Goal: Information Seeking & Learning: Understand process/instructions

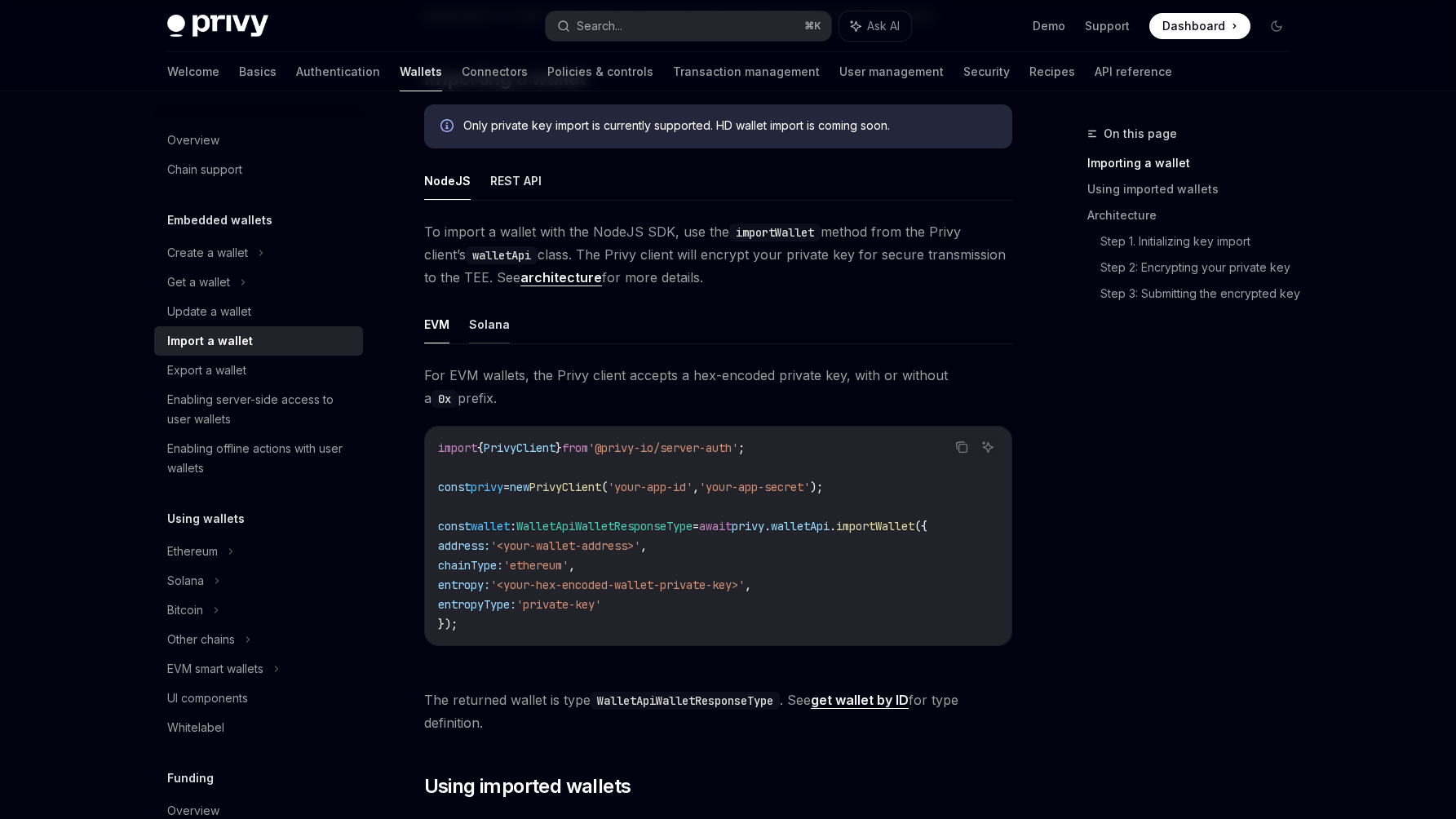
scroll to position [303, 0]
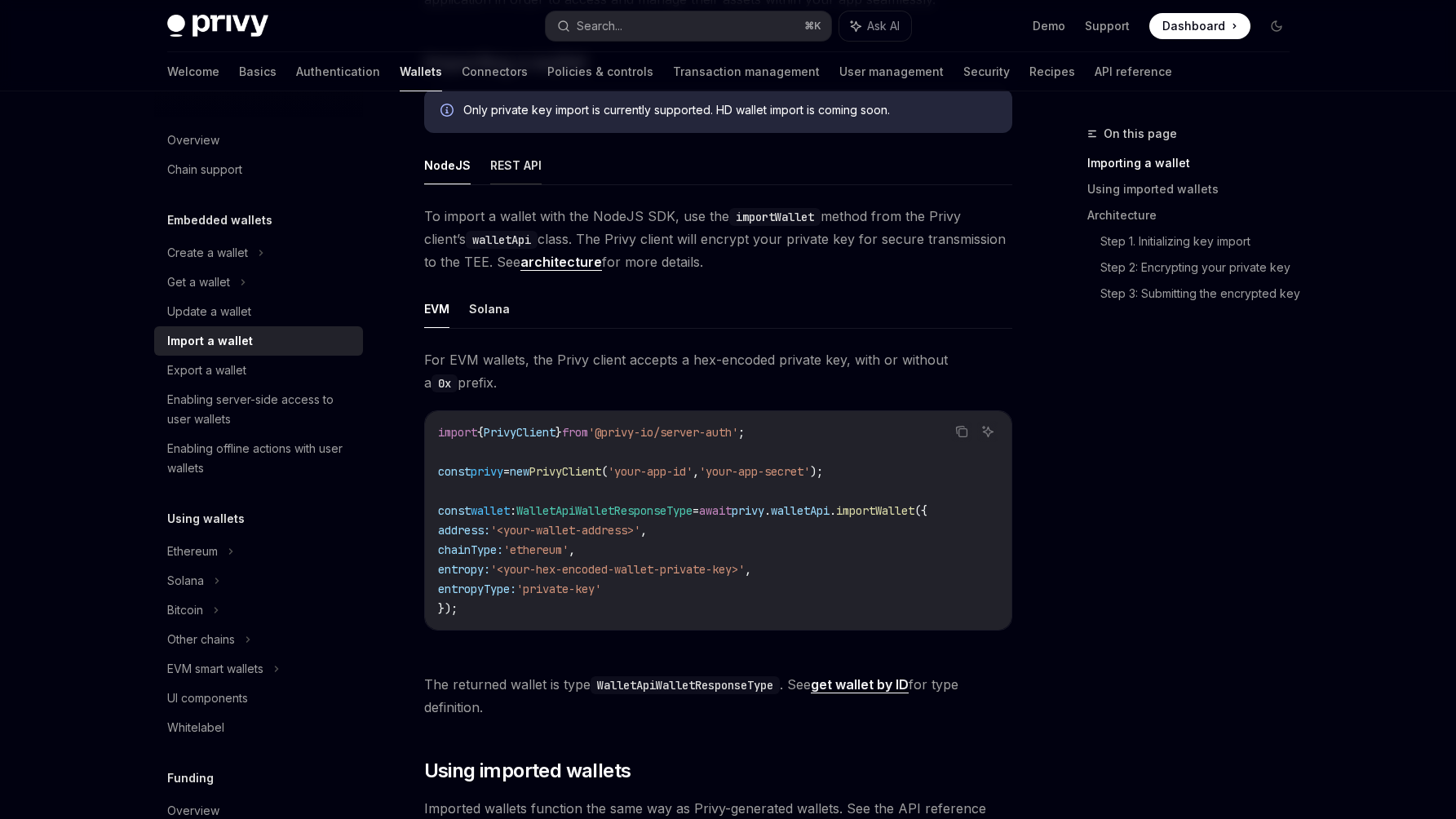
click at [512, 162] on button "REST API" at bounding box center [515, 164] width 51 height 38
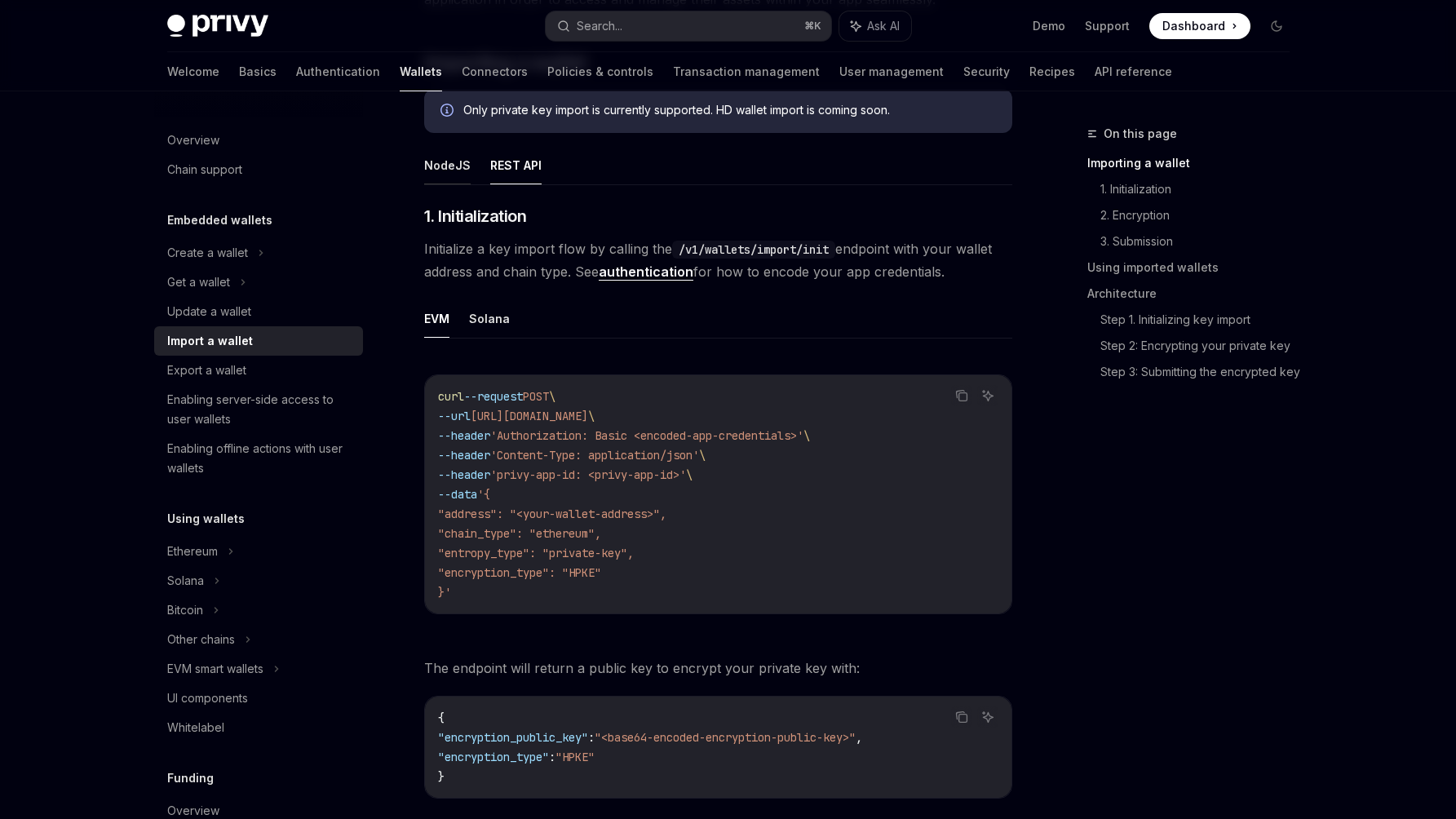
click at [445, 162] on button "NodeJS" at bounding box center [448, 164] width 46 height 38
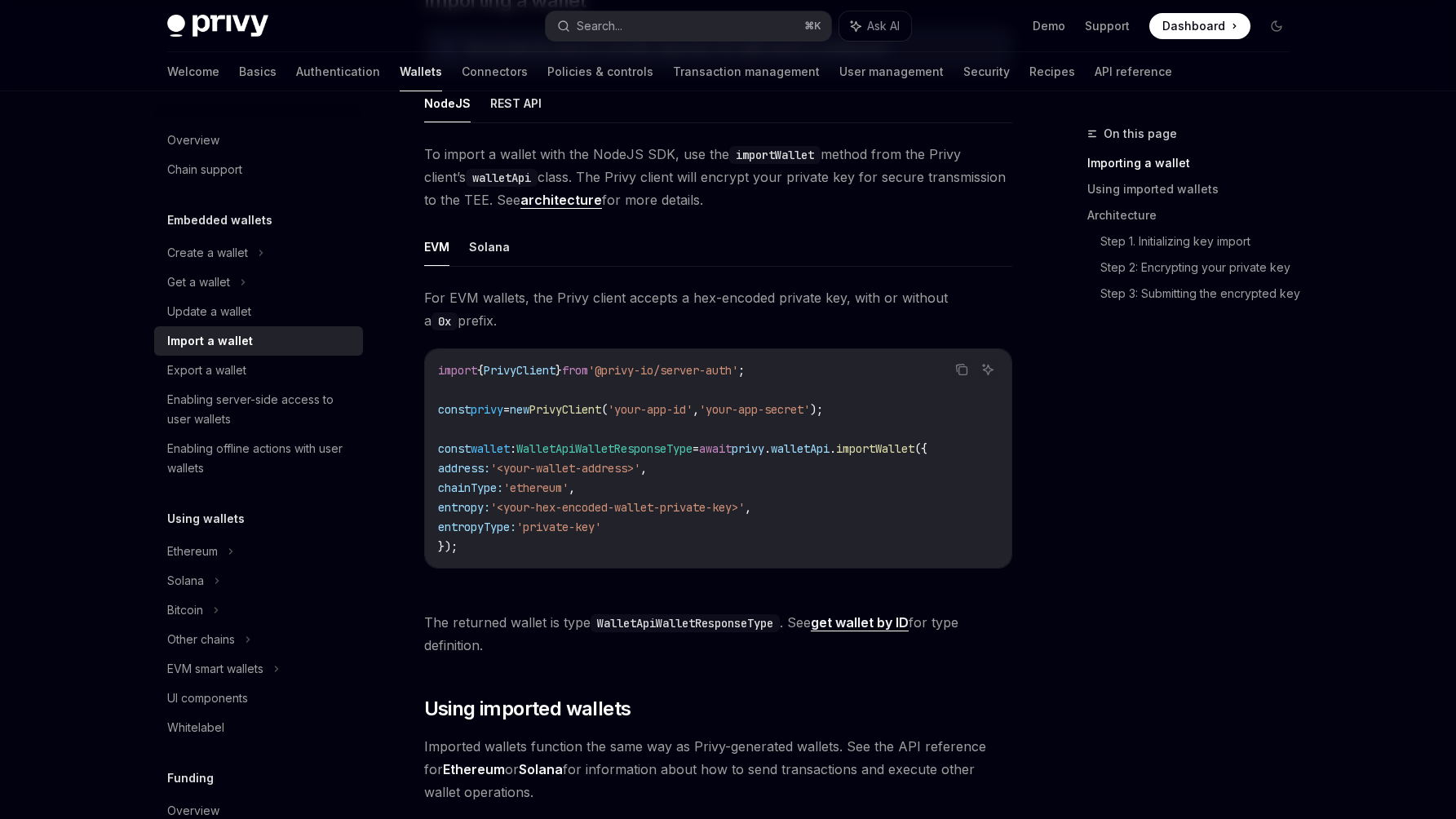
scroll to position [356, 0]
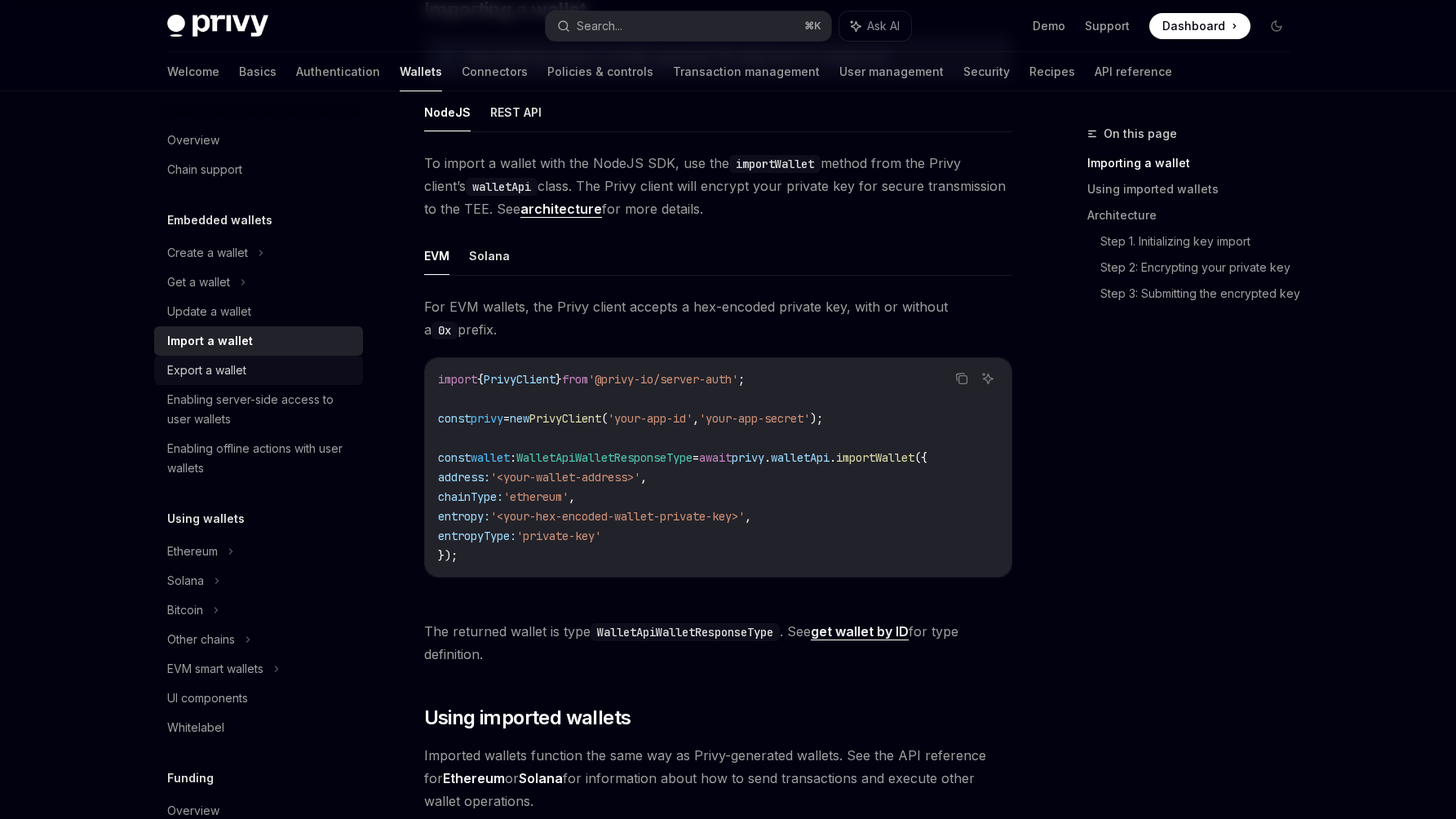
click at [234, 381] on link "Export a wallet" at bounding box center [258, 370] width 209 height 30
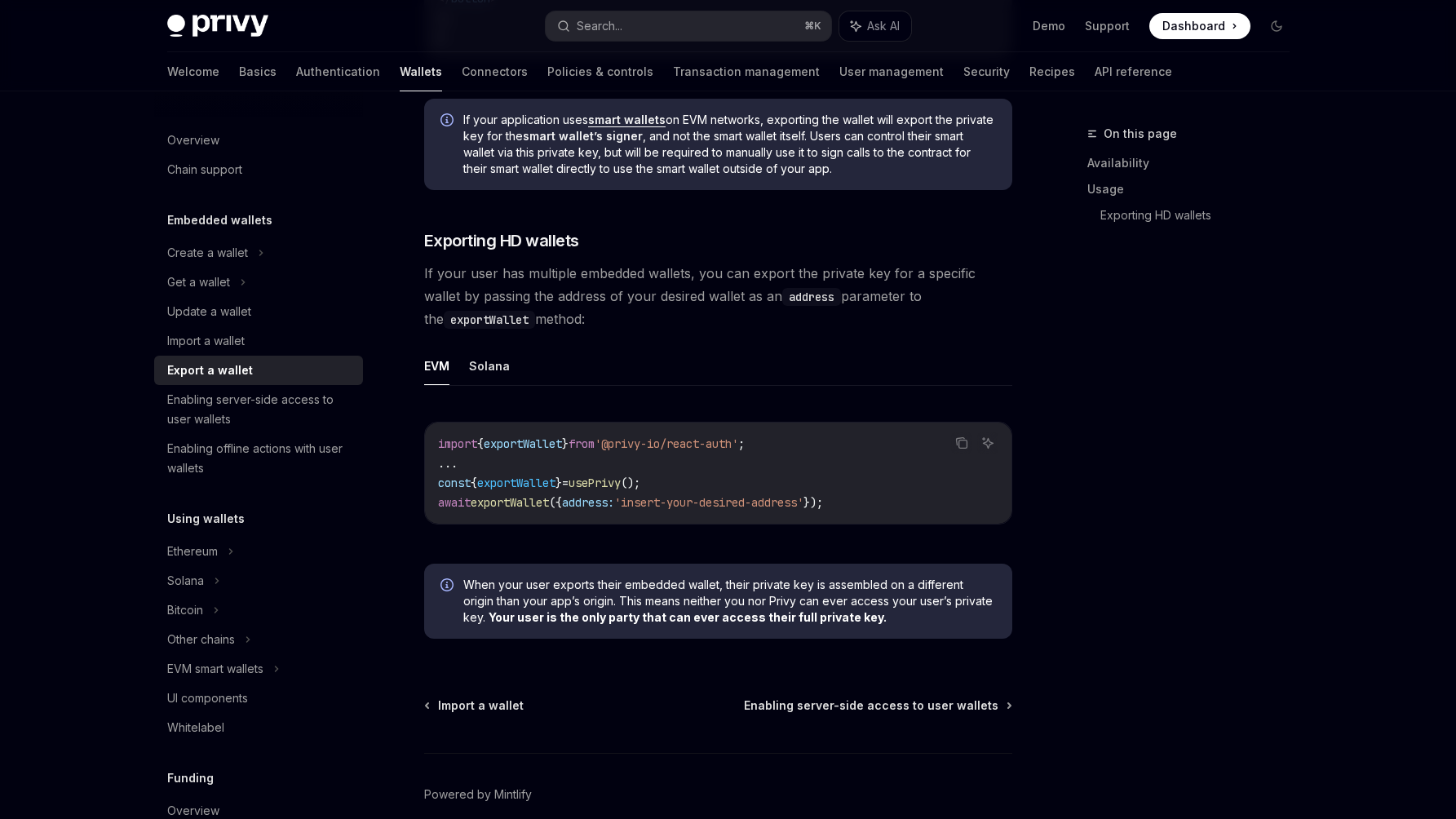
scroll to position [1470, 0]
click at [212, 343] on div "Import a wallet" at bounding box center [205, 341] width 77 height 20
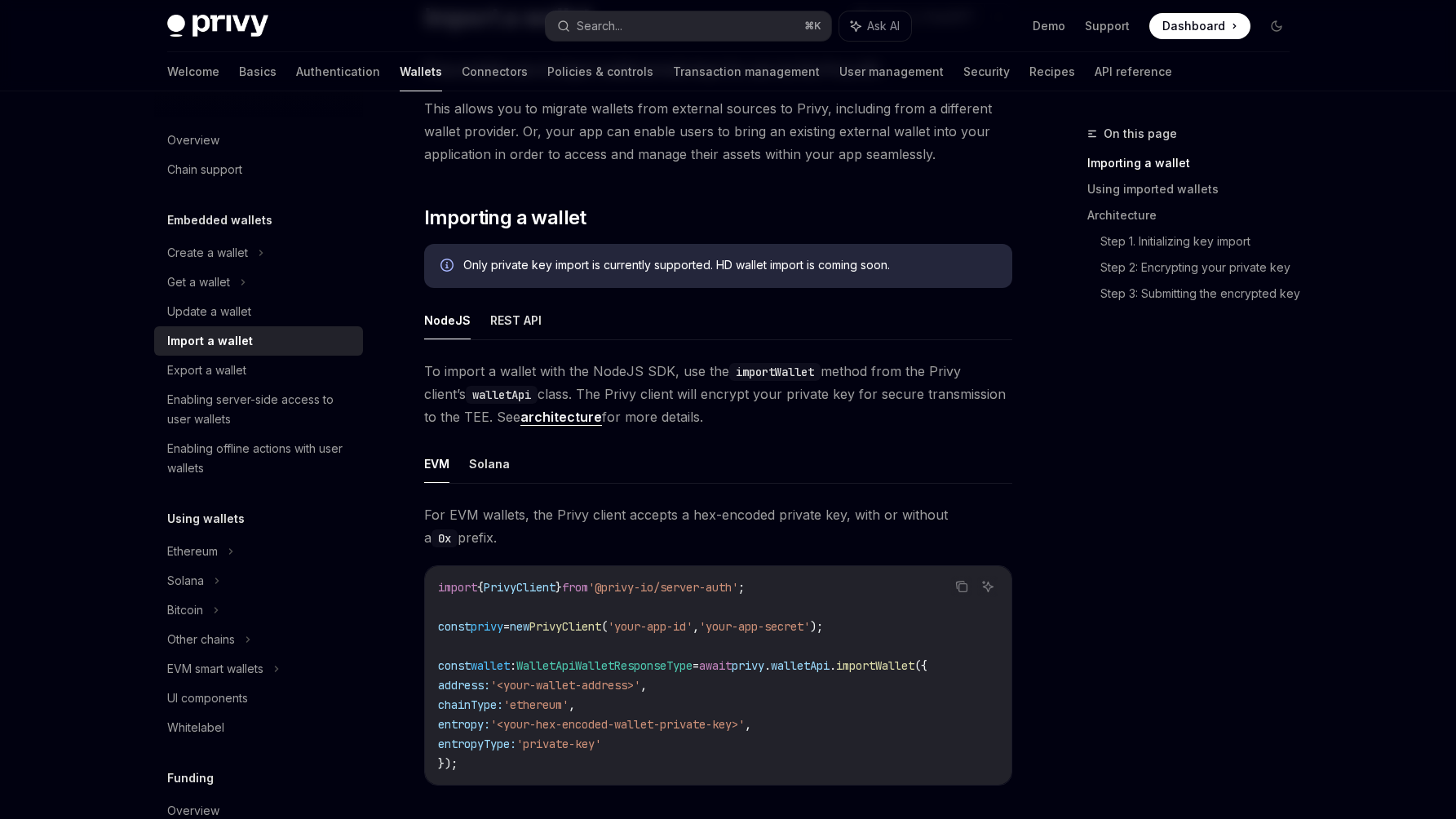
scroll to position [181, 0]
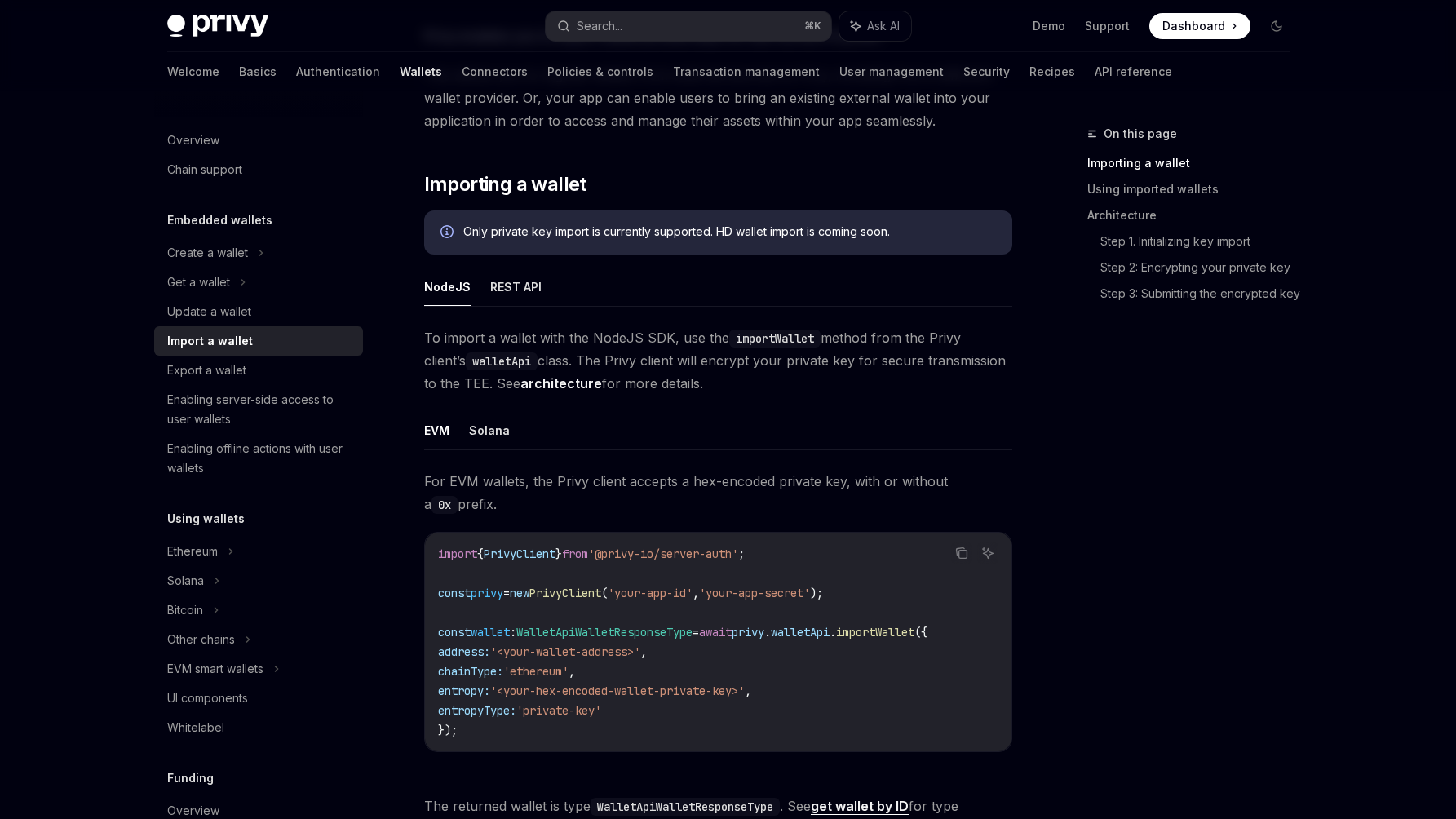
click at [686, 368] on span "To import a wallet with the NodeJS SDK, use the importWallet method from the Pr…" at bounding box center [718, 360] width 588 height 69
click at [514, 276] on button "REST API" at bounding box center [515, 286] width 51 height 38
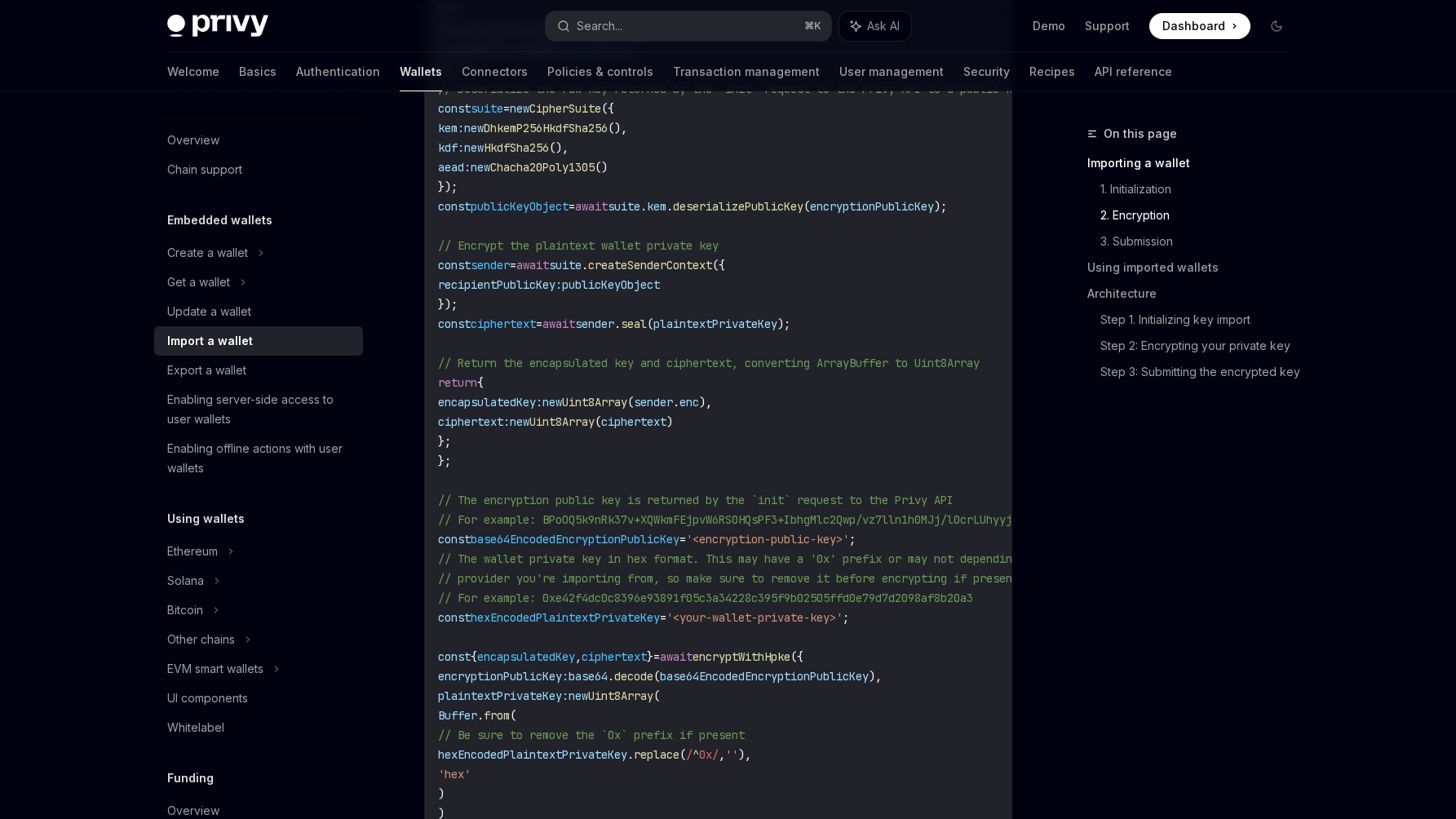
scroll to position [1801, 0]
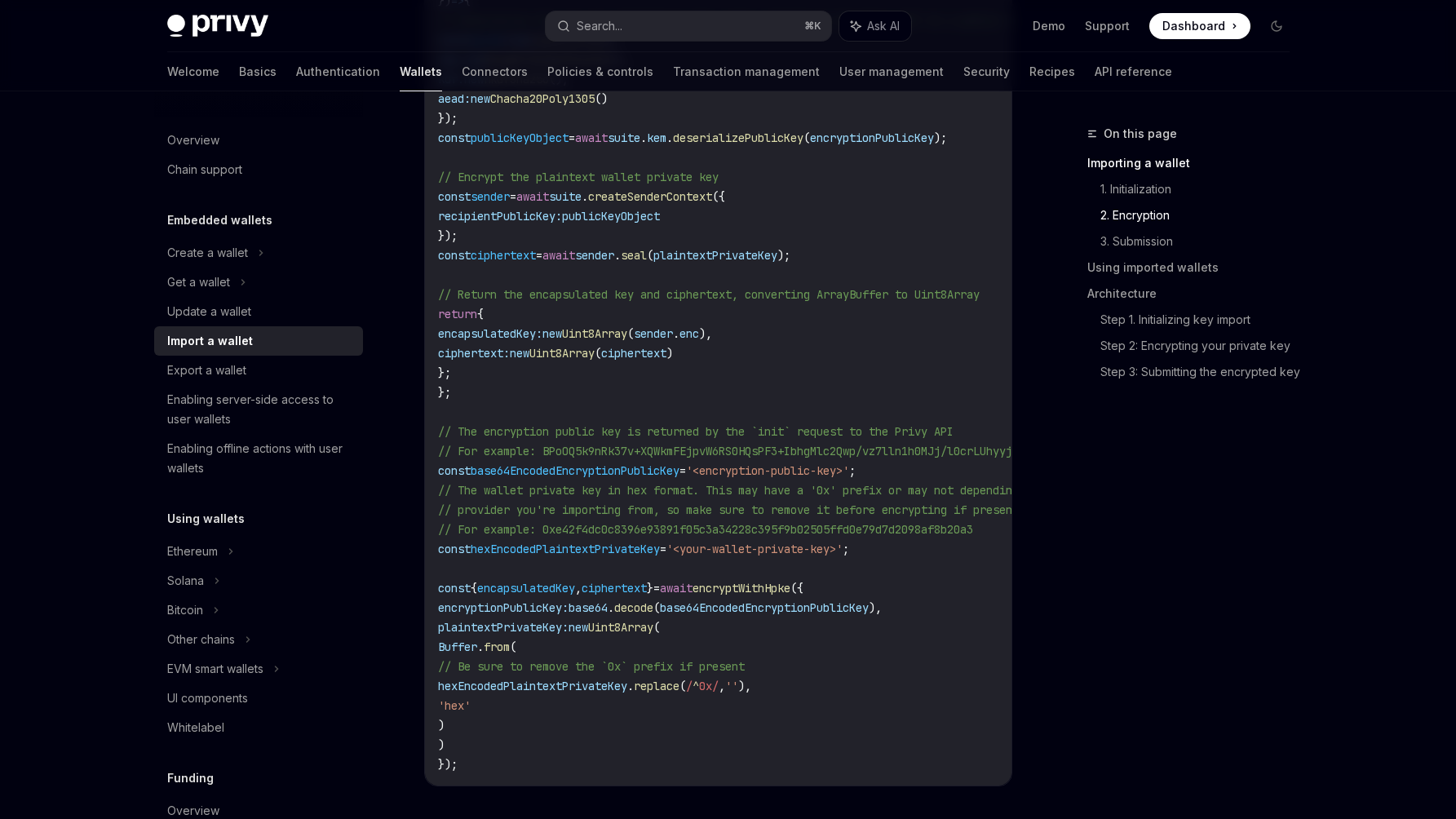
drag, startPoint x: 591, startPoint y: 711, endPoint x: 592, endPoint y: 668, distance: 43.0
click at [593, 658] on code "import { Chacha20Poly1305 } from '@hpke/chacha20poly1305' ; import { CipherSuit…" at bounding box center [800, 285] width 724 height 979
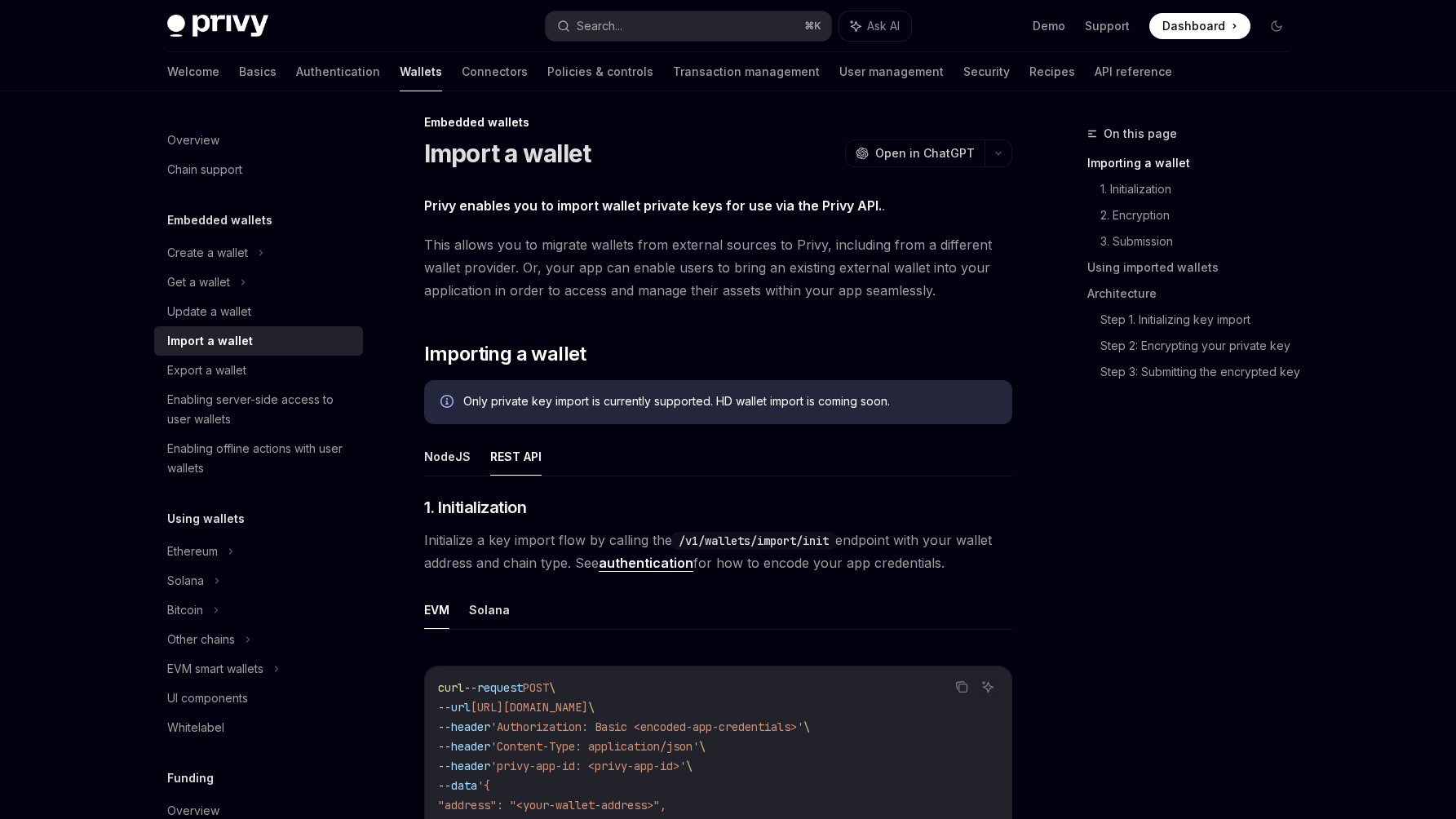
scroll to position [0, 0]
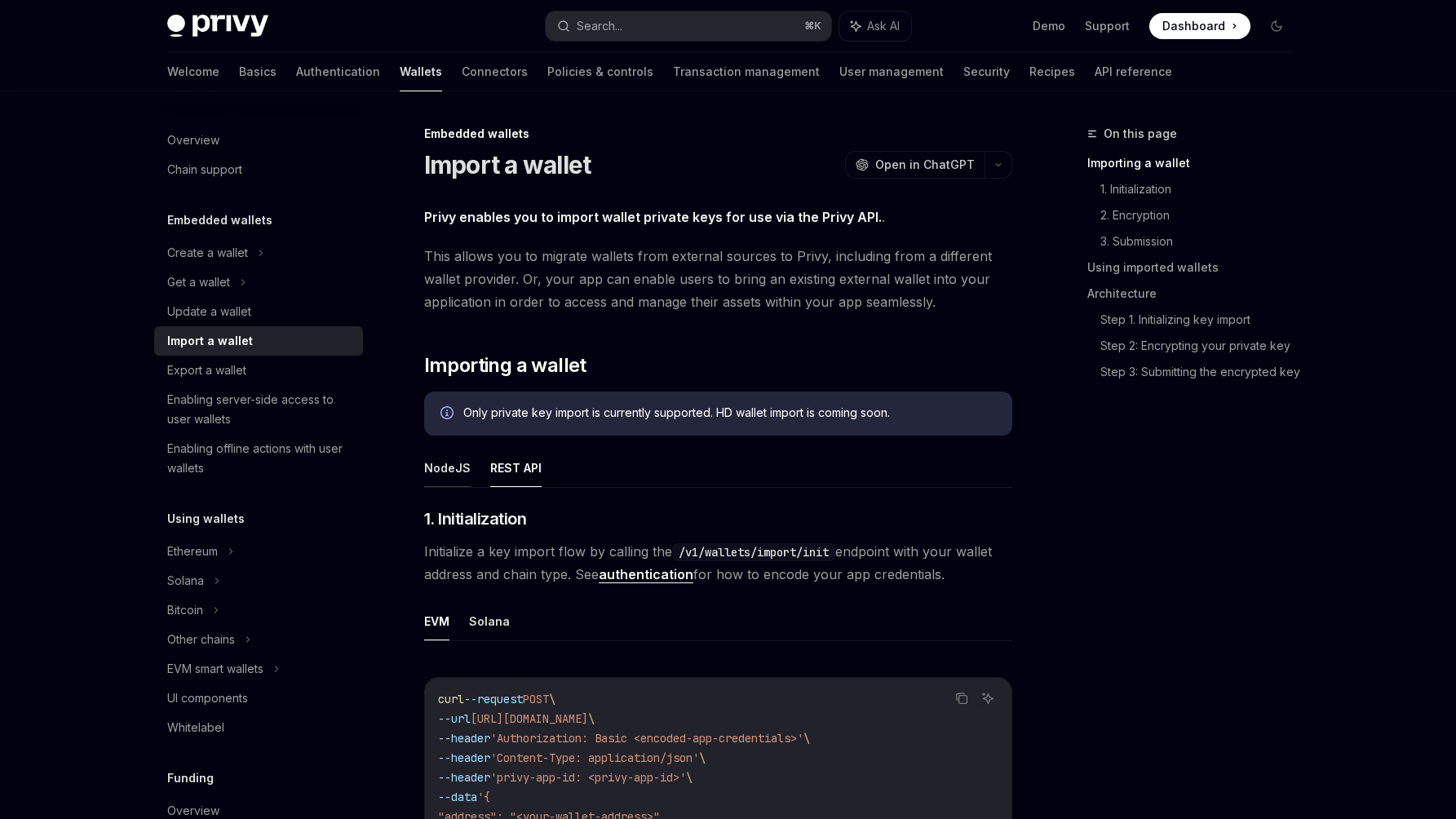
click at [457, 472] on button "NodeJS" at bounding box center [448, 467] width 46 height 38
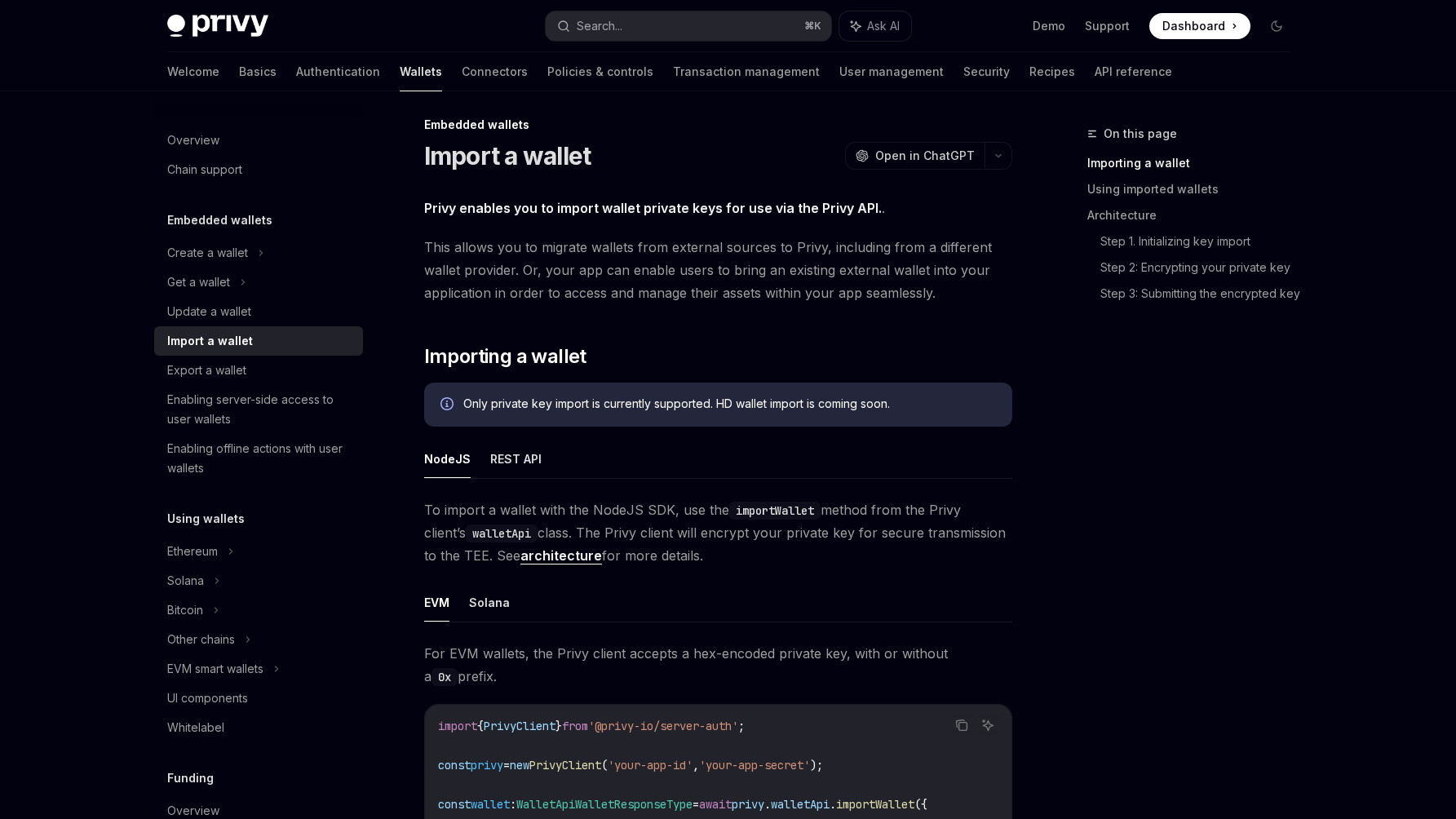
scroll to position [10, 0]
click at [504, 352] on span "Importing a wallet" at bounding box center [505, 355] width 162 height 26
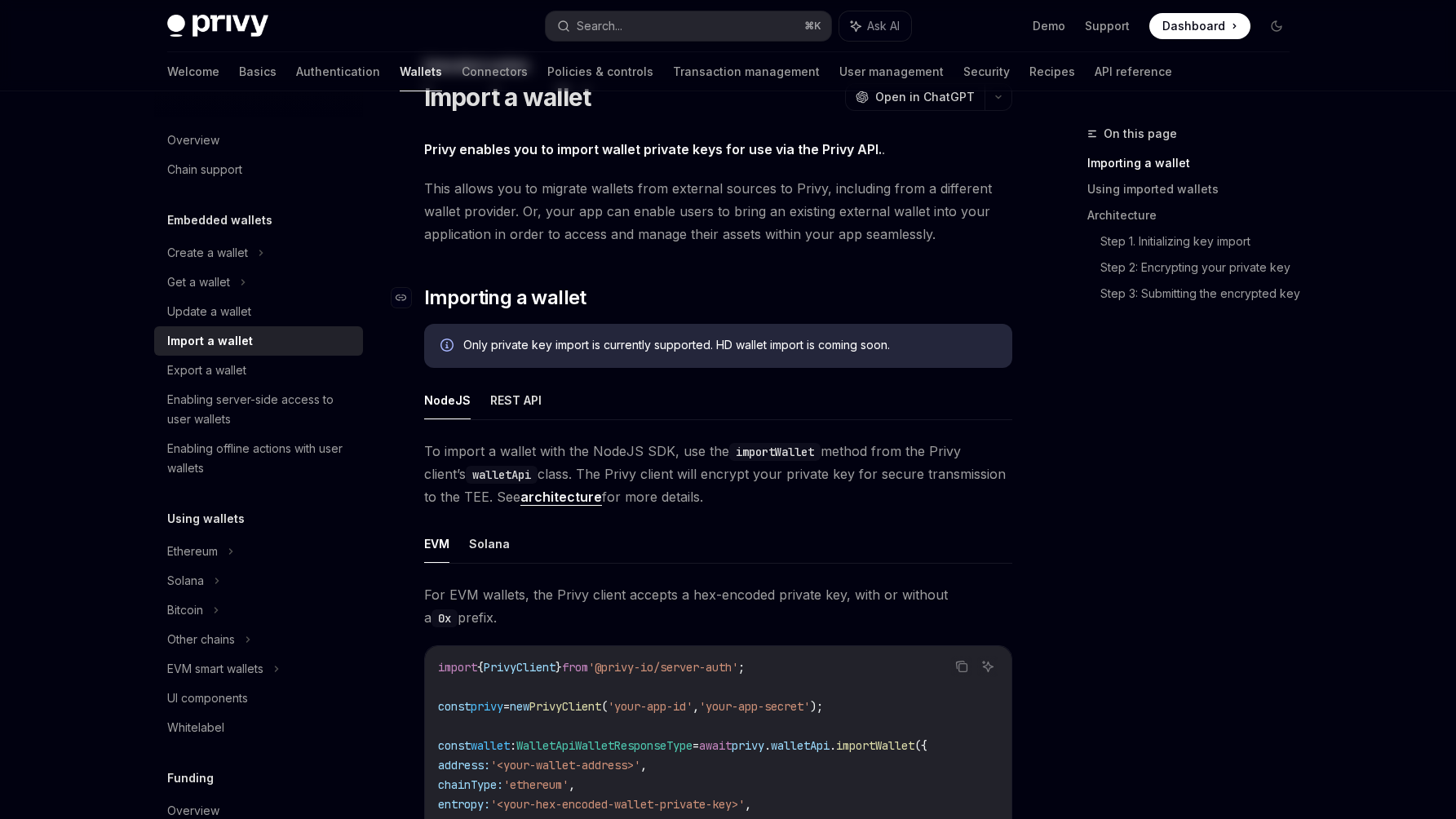
click at [504, 381] on div "NodeJS REST API To import a wallet with the NodeJS SDK, use the importWallet me…" at bounding box center [718, 667] width 588 height 573
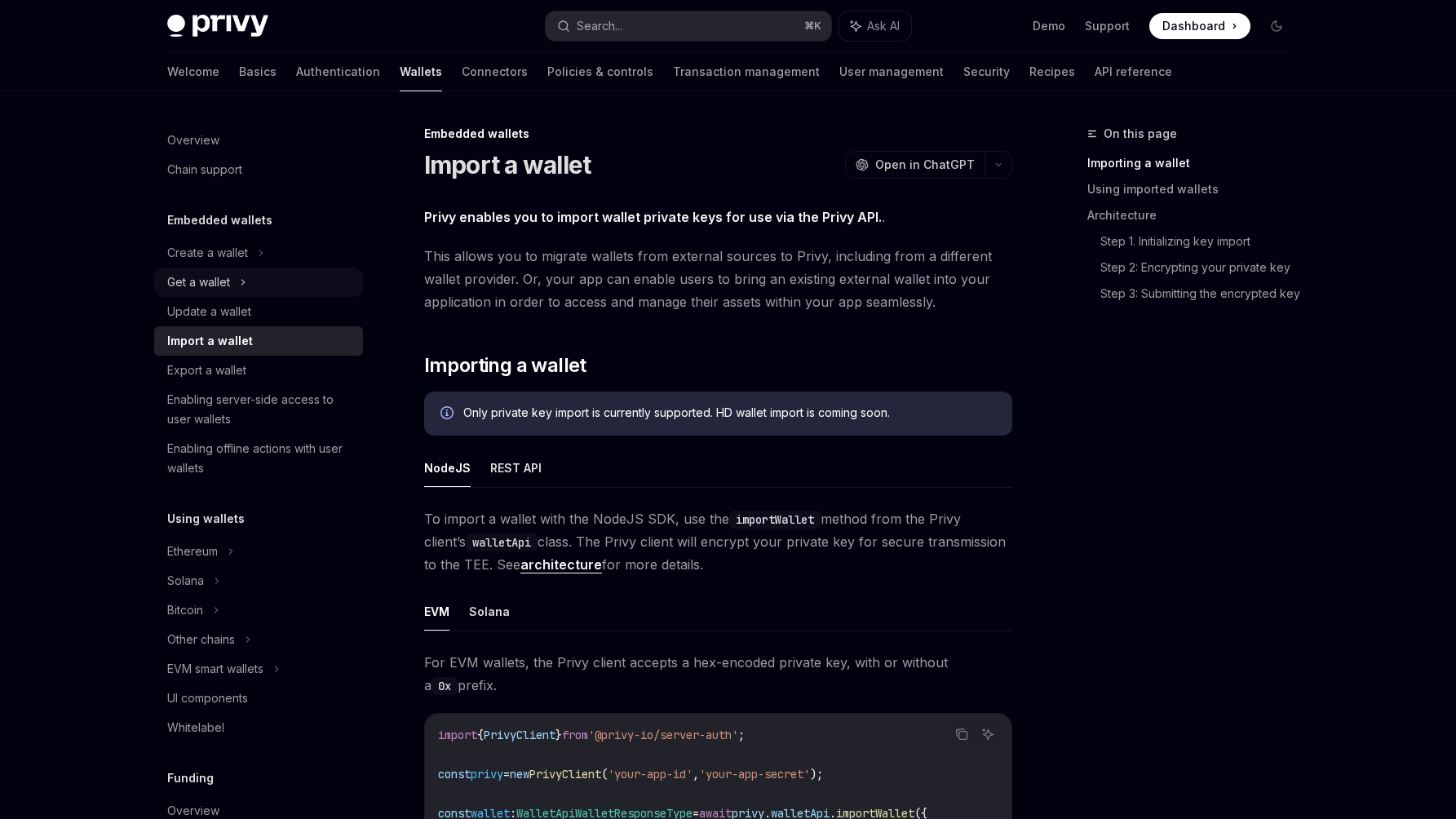
click at [212, 286] on div "Get a wallet" at bounding box center [199, 281] width 63 height 20
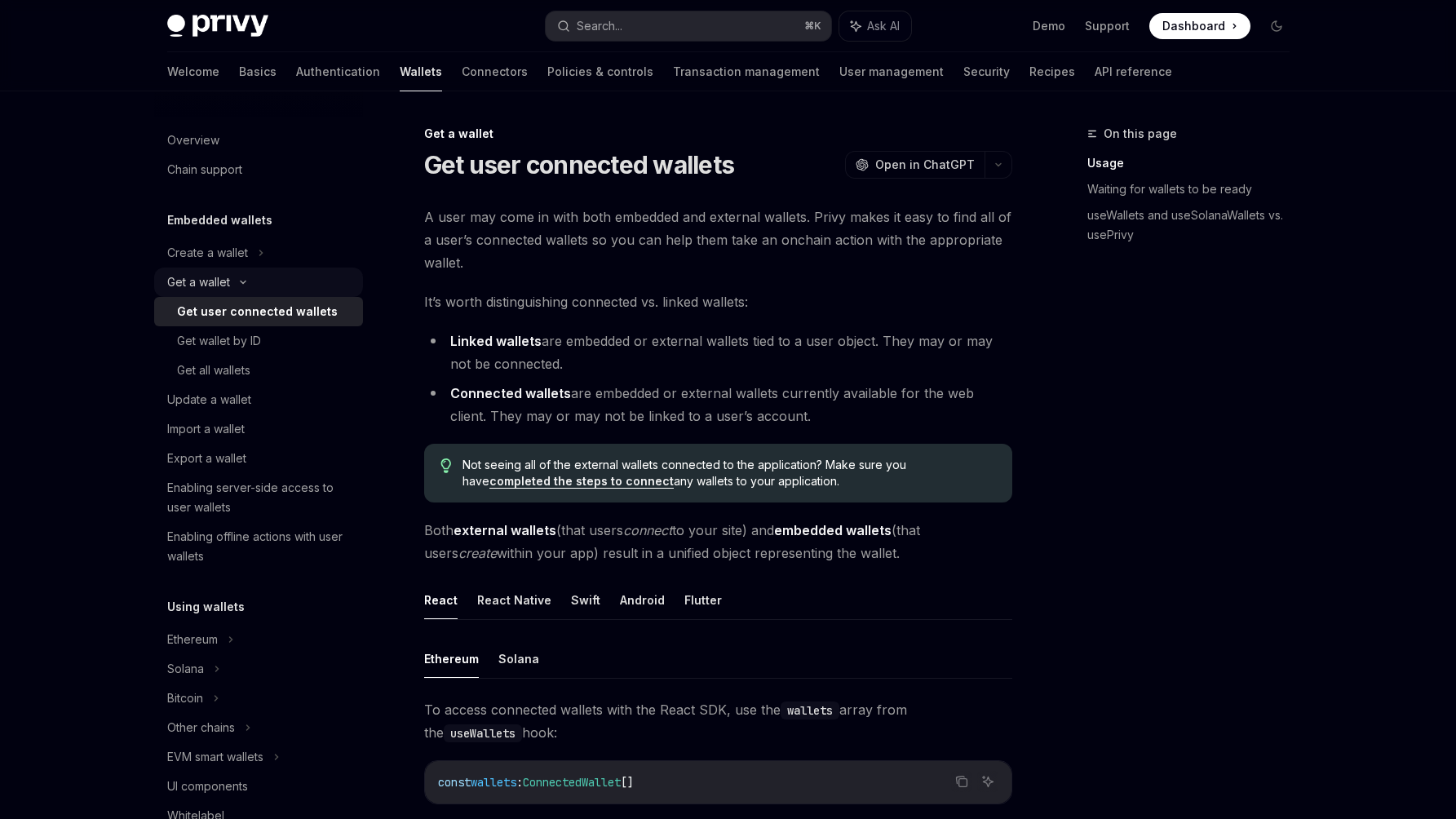
click at [226, 279] on div "Get a wallet" at bounding box center [199, 281] width 63 height 20
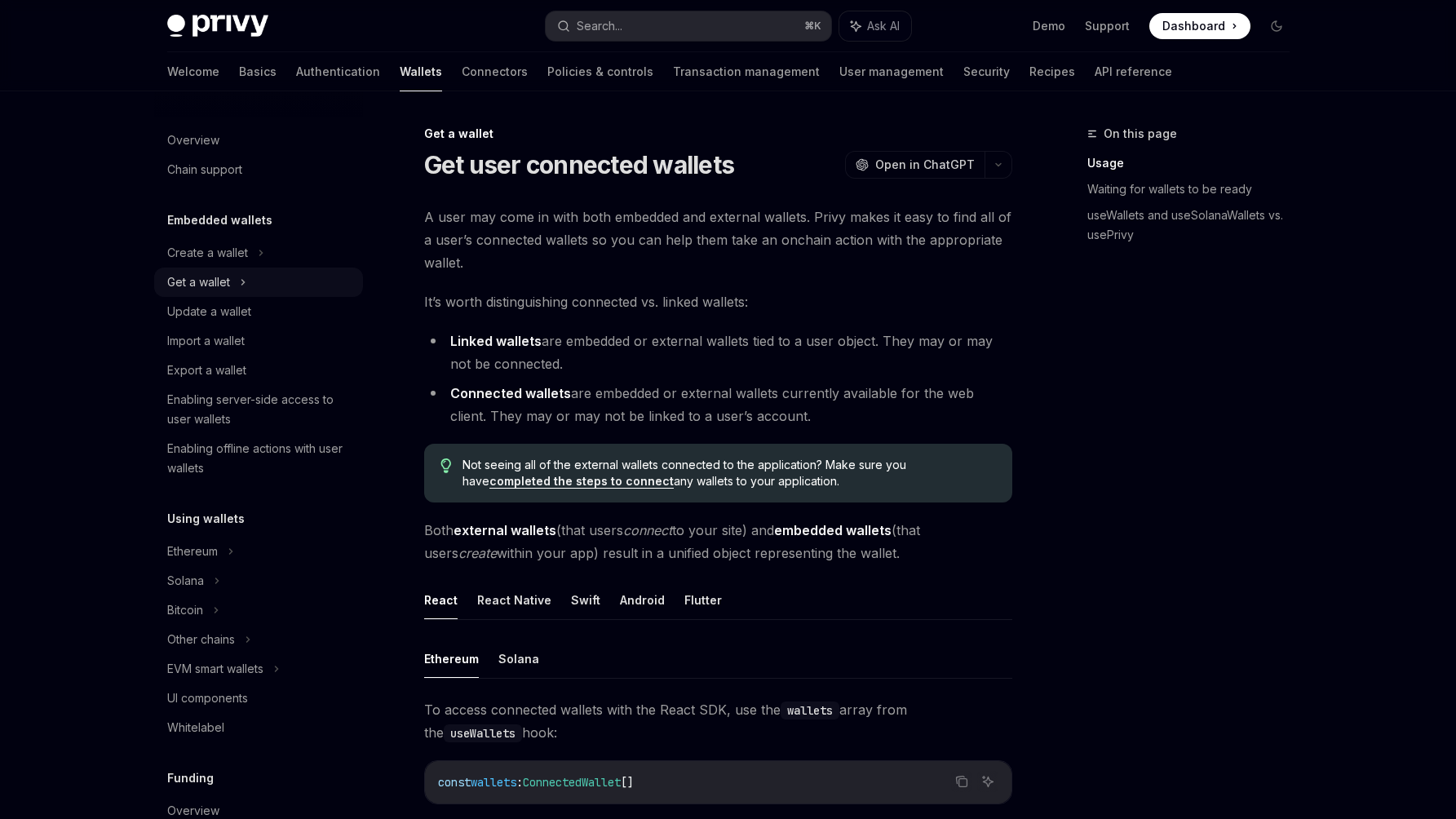
click at [221, 282] on div "Get a wallet" at bounding box center [199, 281] width 63 height 20
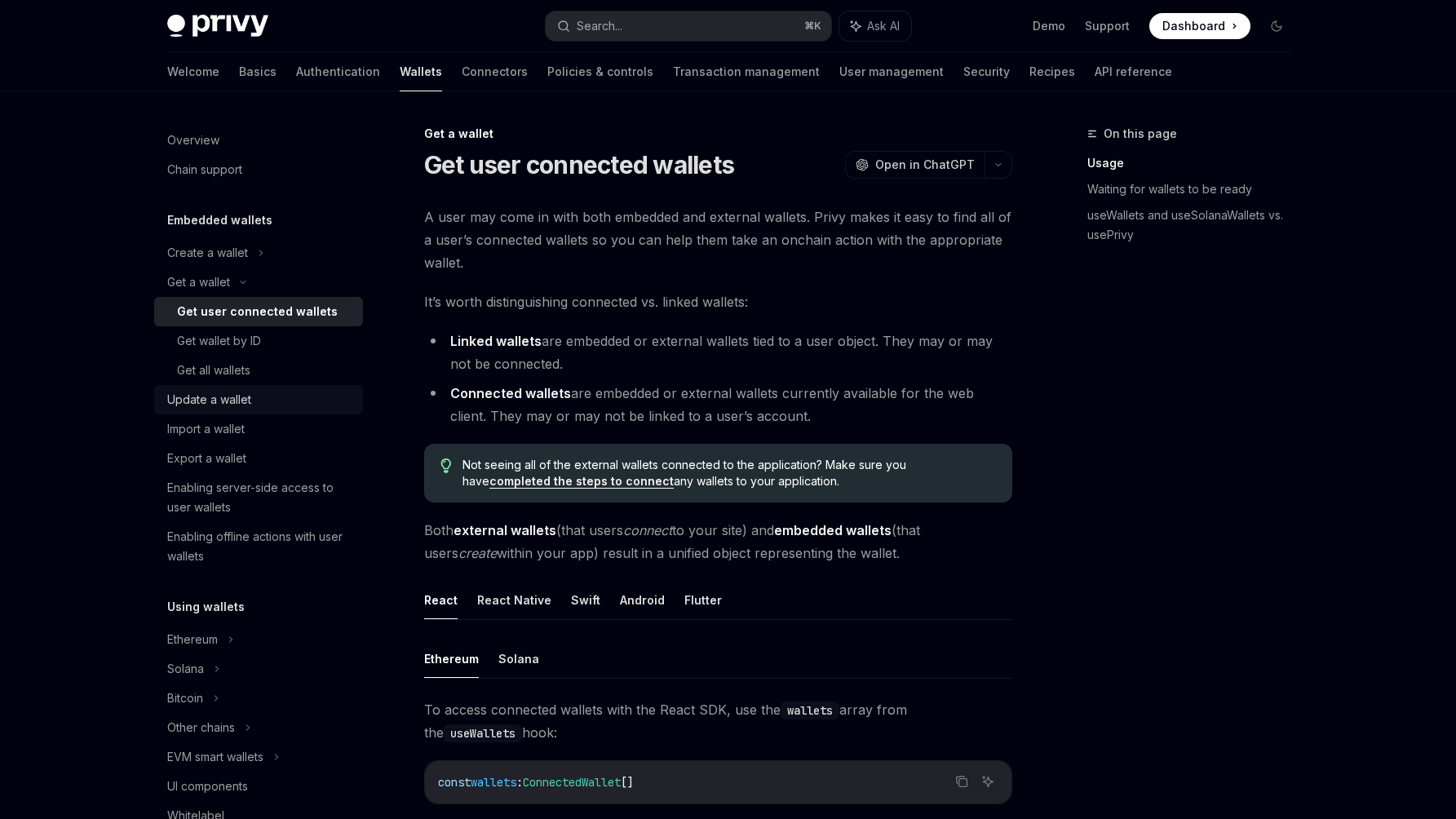
click at [218, 403] on div "Update a wallet" at bounding box center [209, 399] width 84 height 20
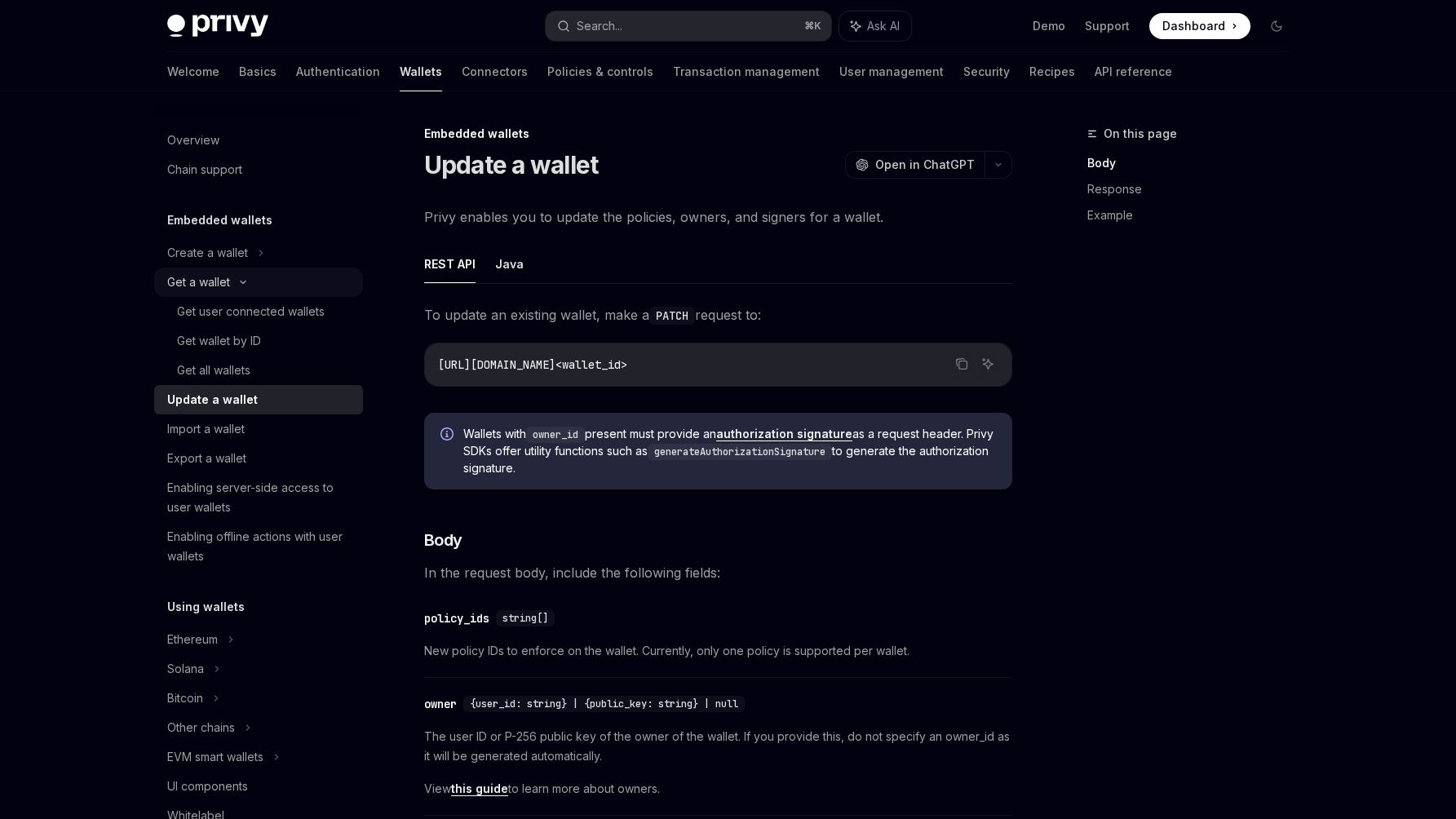
click at [216, 281] on div "Get a wallet" at bounding box center [199, 281] width 63 height 20
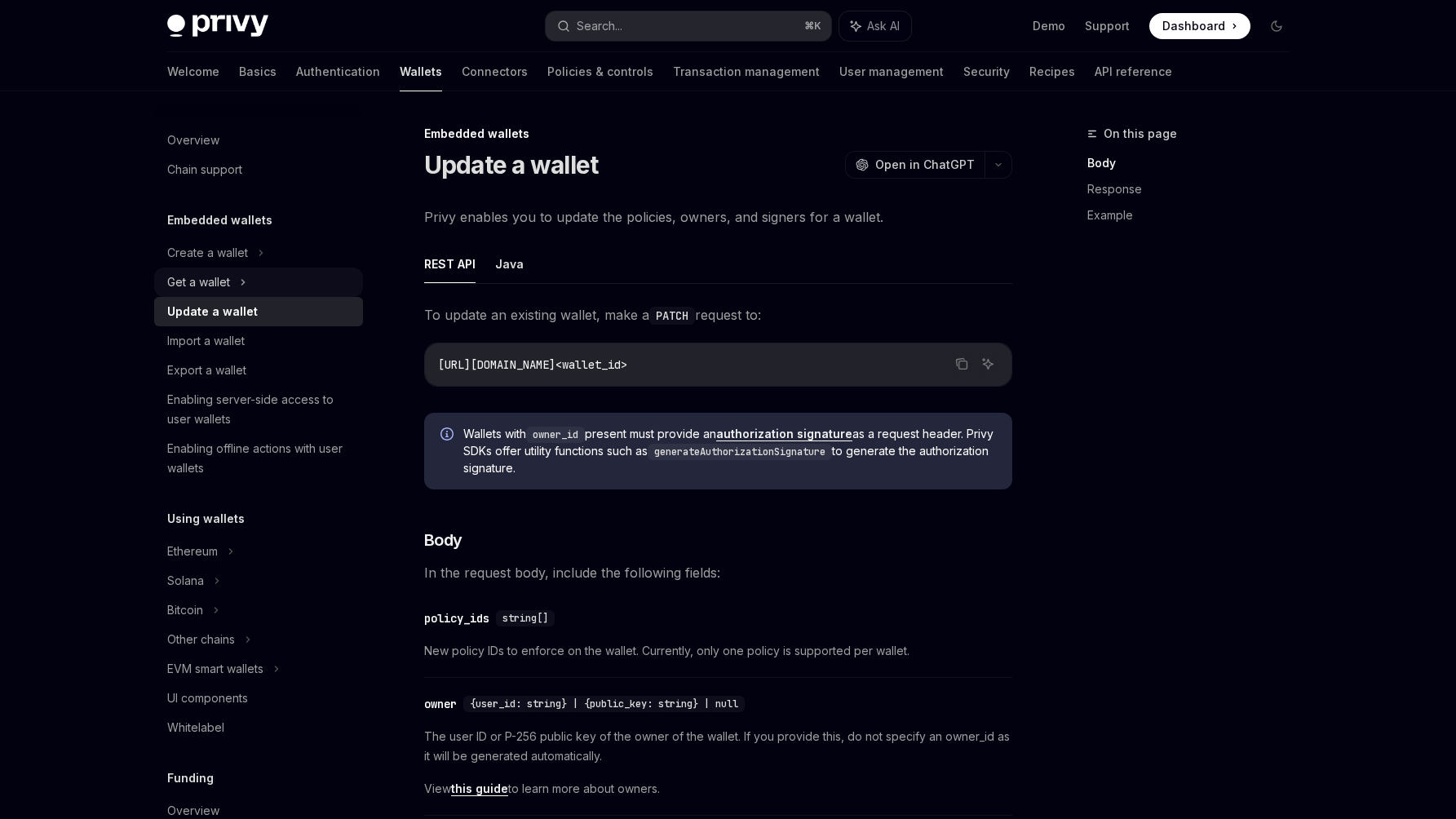
click at [216, 281] on div "Get a wallet" at bounding box center [199, 281] width 63 height 20
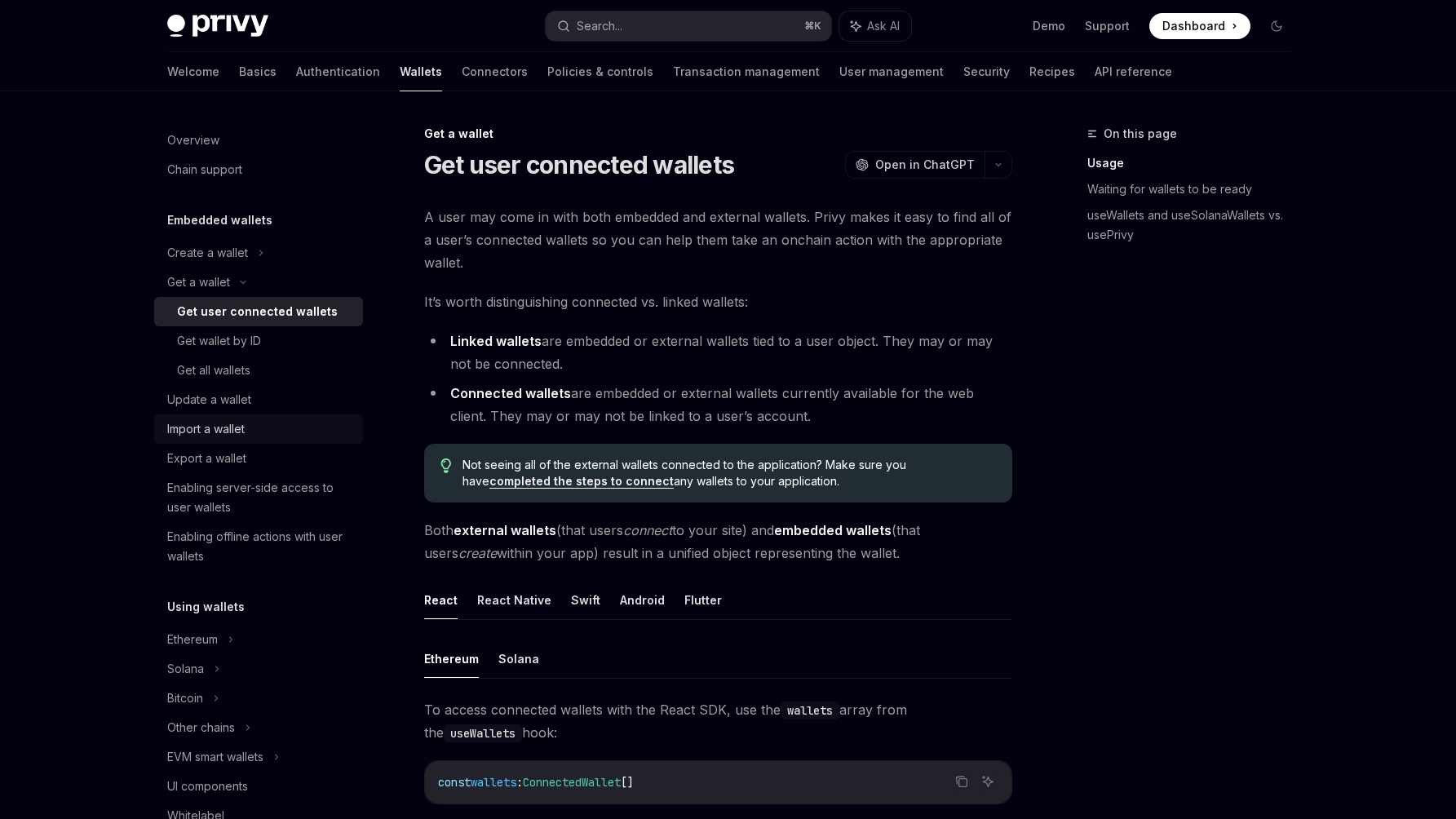
click at [211, 432] on div "Import a wallet" at bounding box center [205, 429] width 77 height 20
type textarea "*"
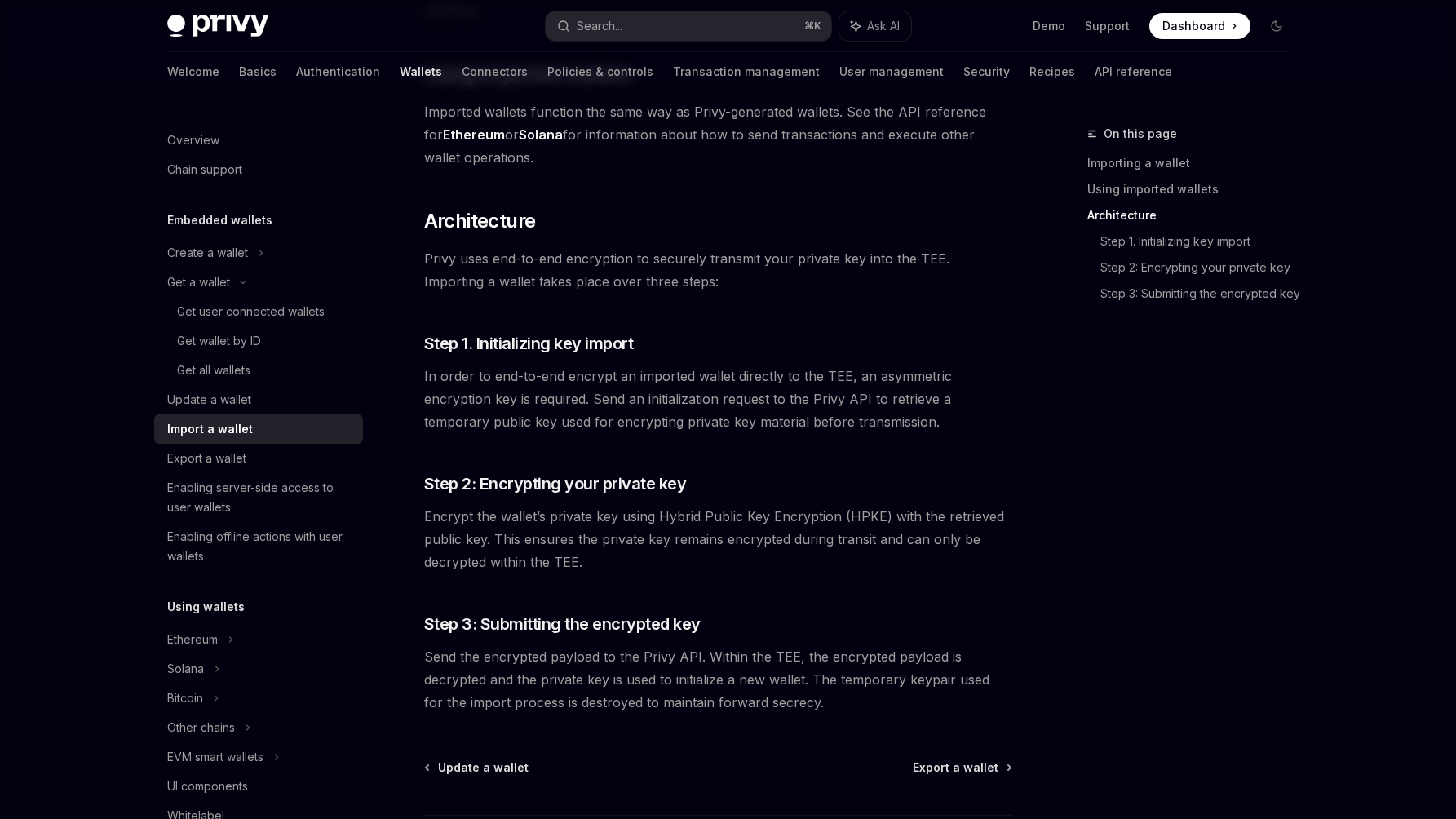
scroll to position [1143, 0]
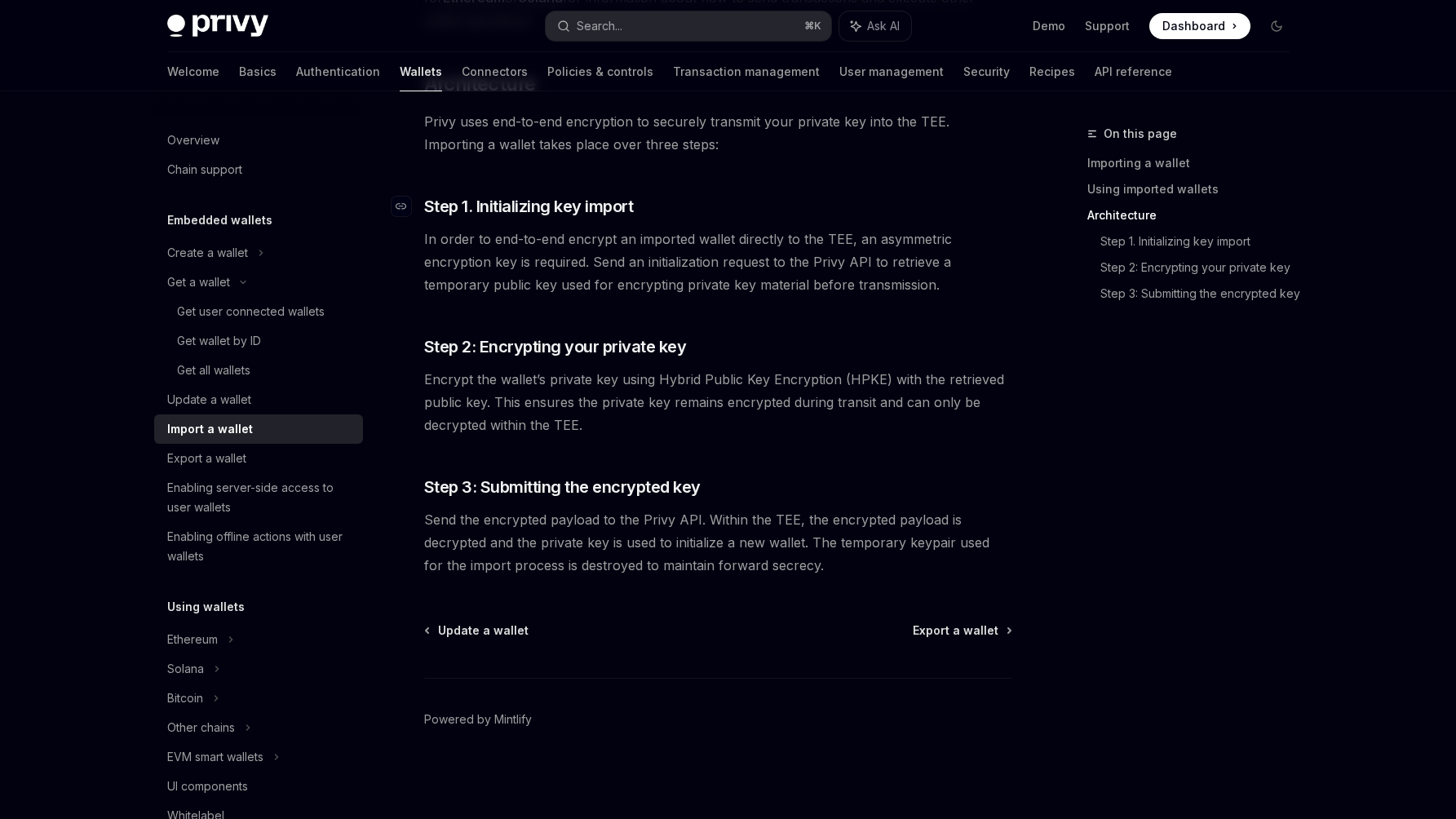
click at [905, 195] on h3 "​ Step 1. Initializing key import" at bounding box center [718, 206] width 588 height 23
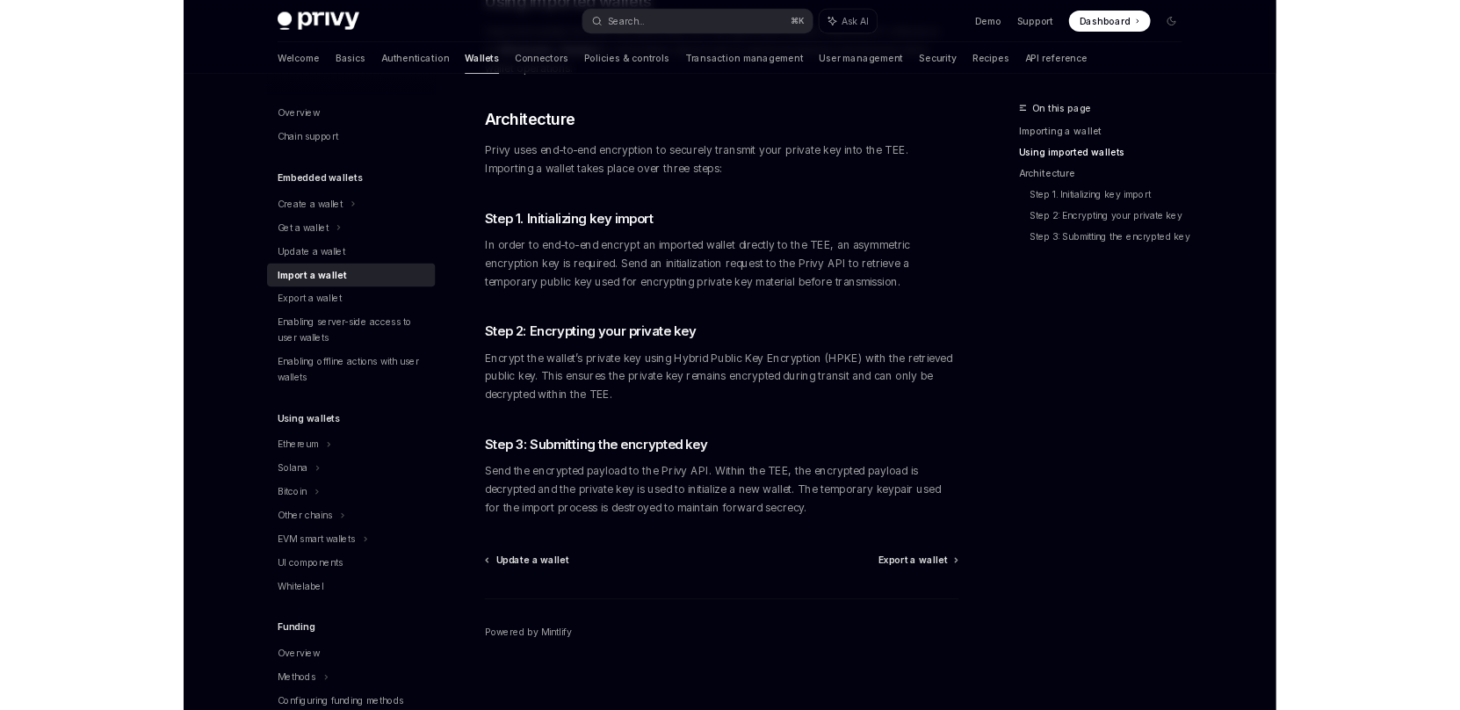
scroll to position [1164, 0]
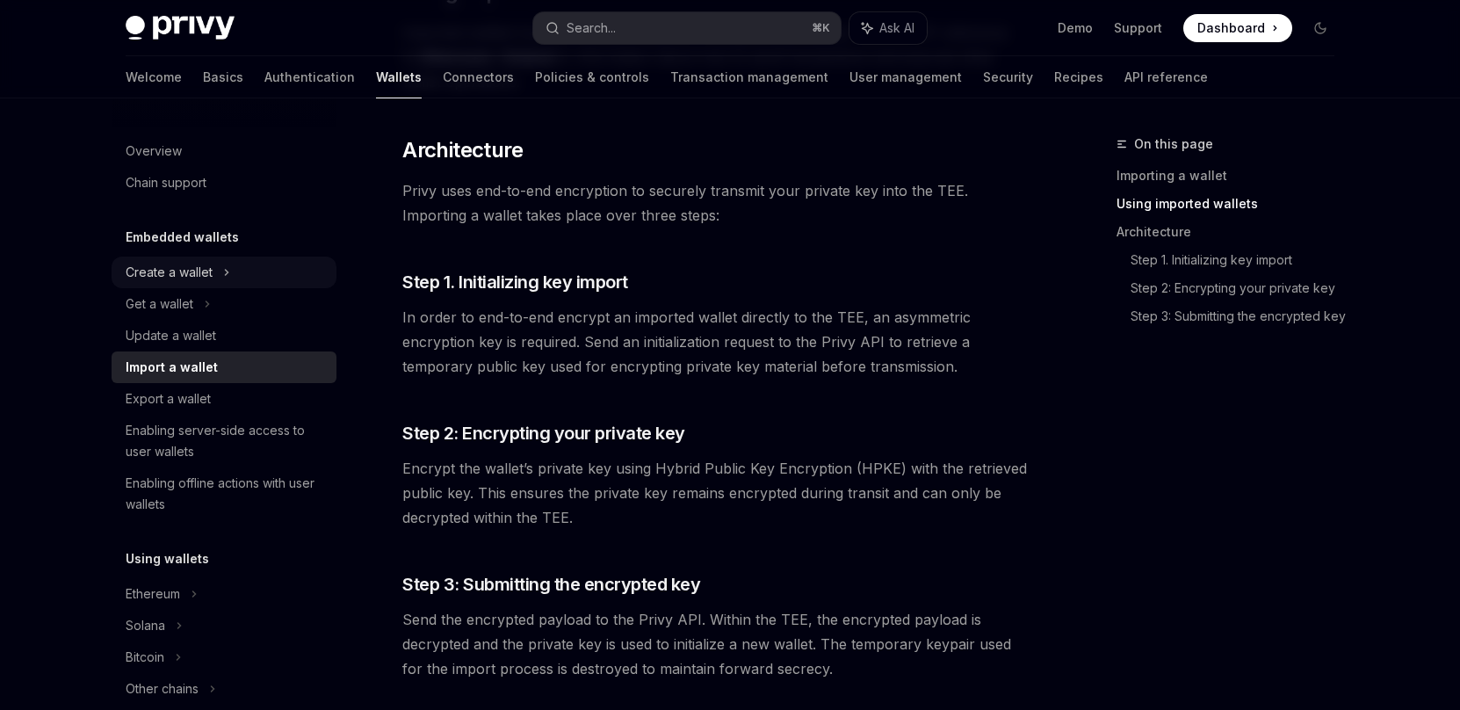
click at [208, 281] on div "Create a wallet" at bounding box center [169, 272] width 87 height 21
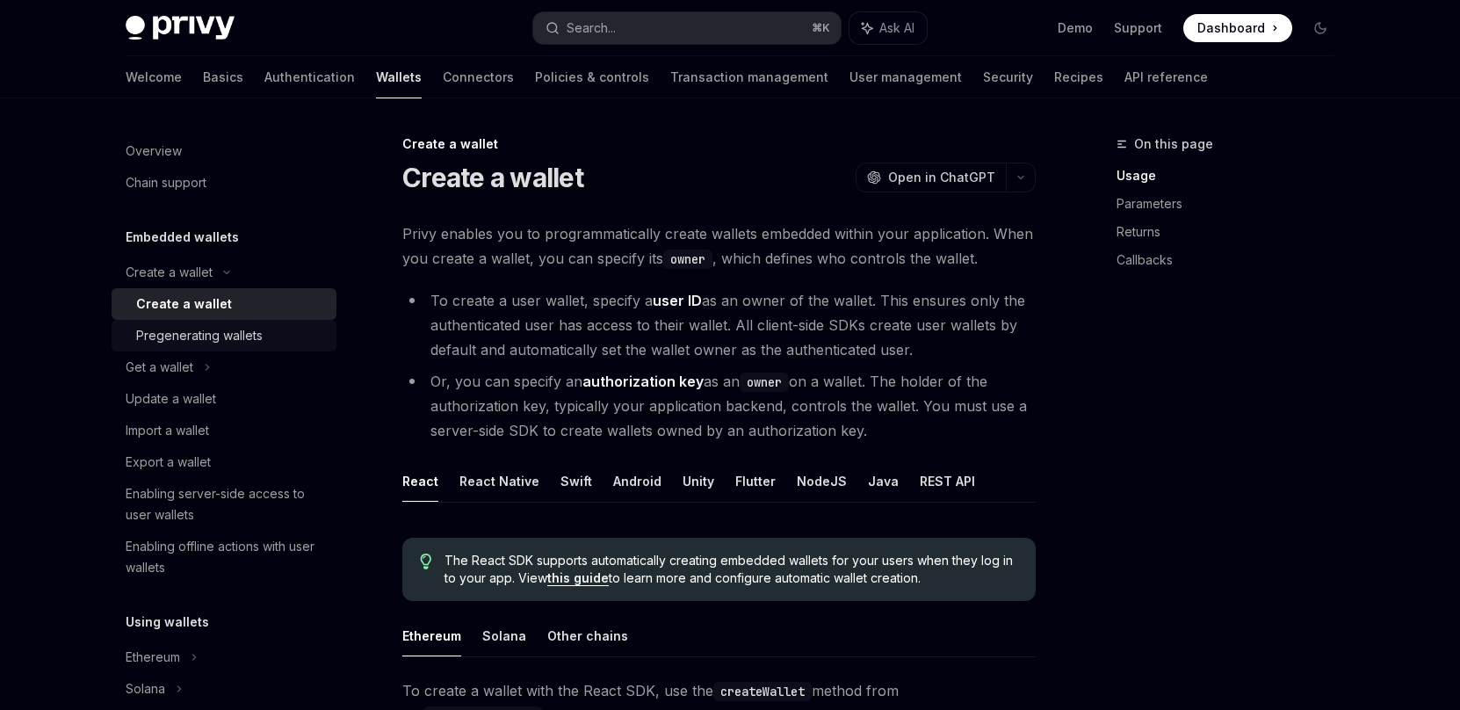
click at [217, 330] on div "Pregenerating wallets" at bounding box center [199, 335] width 126 height 21
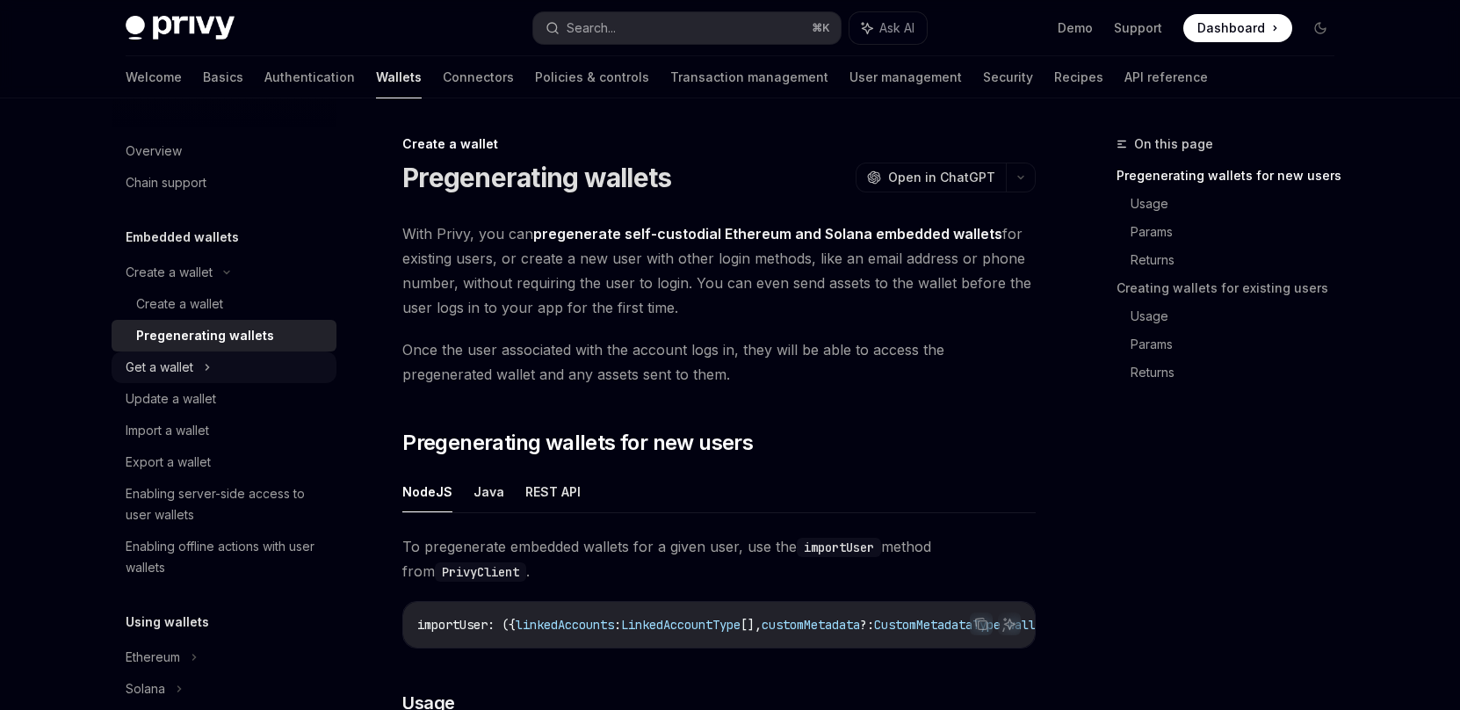
click at [185, 363] on div "Get a wallet" at bounding box center [160, 367] width 68 height 21
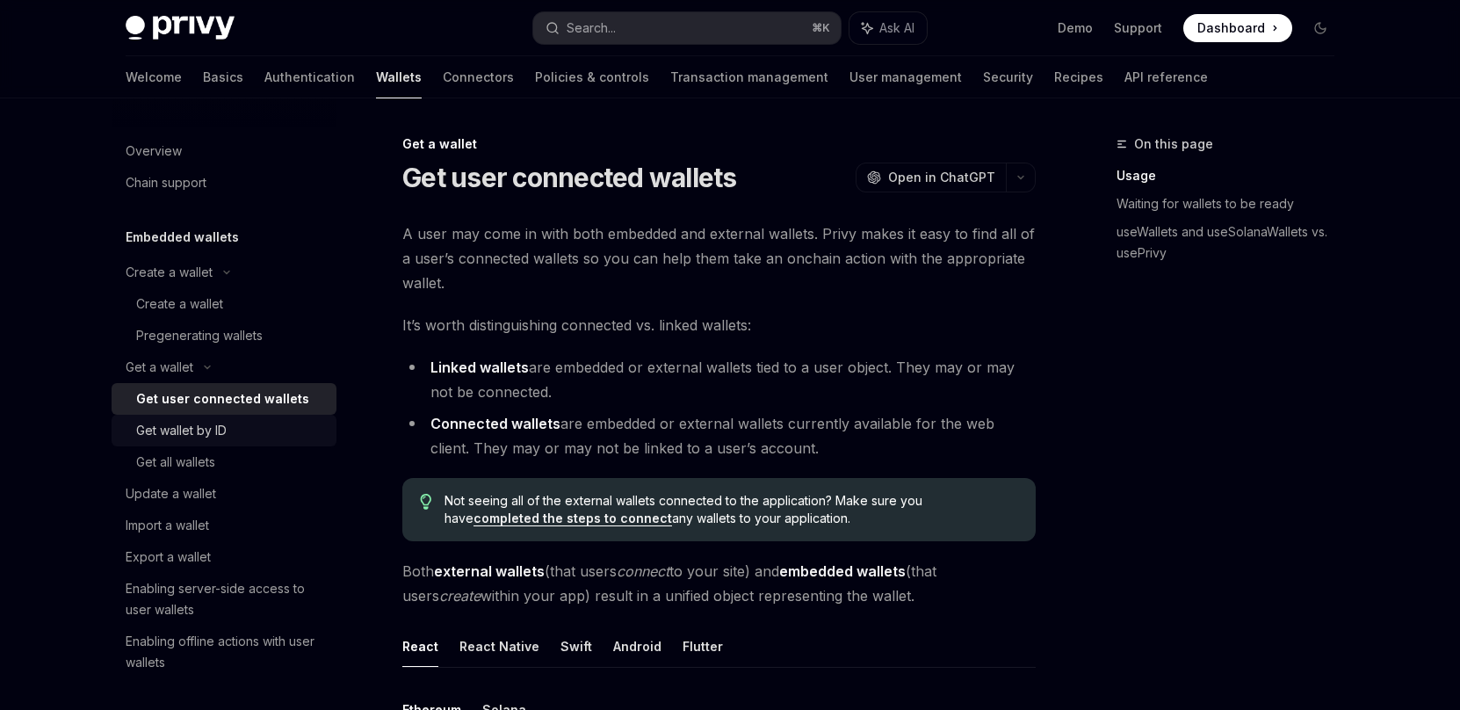
click at [203, 434] on div "Get wallet by ID" at bounding box center [181, 430] width 90 height 21
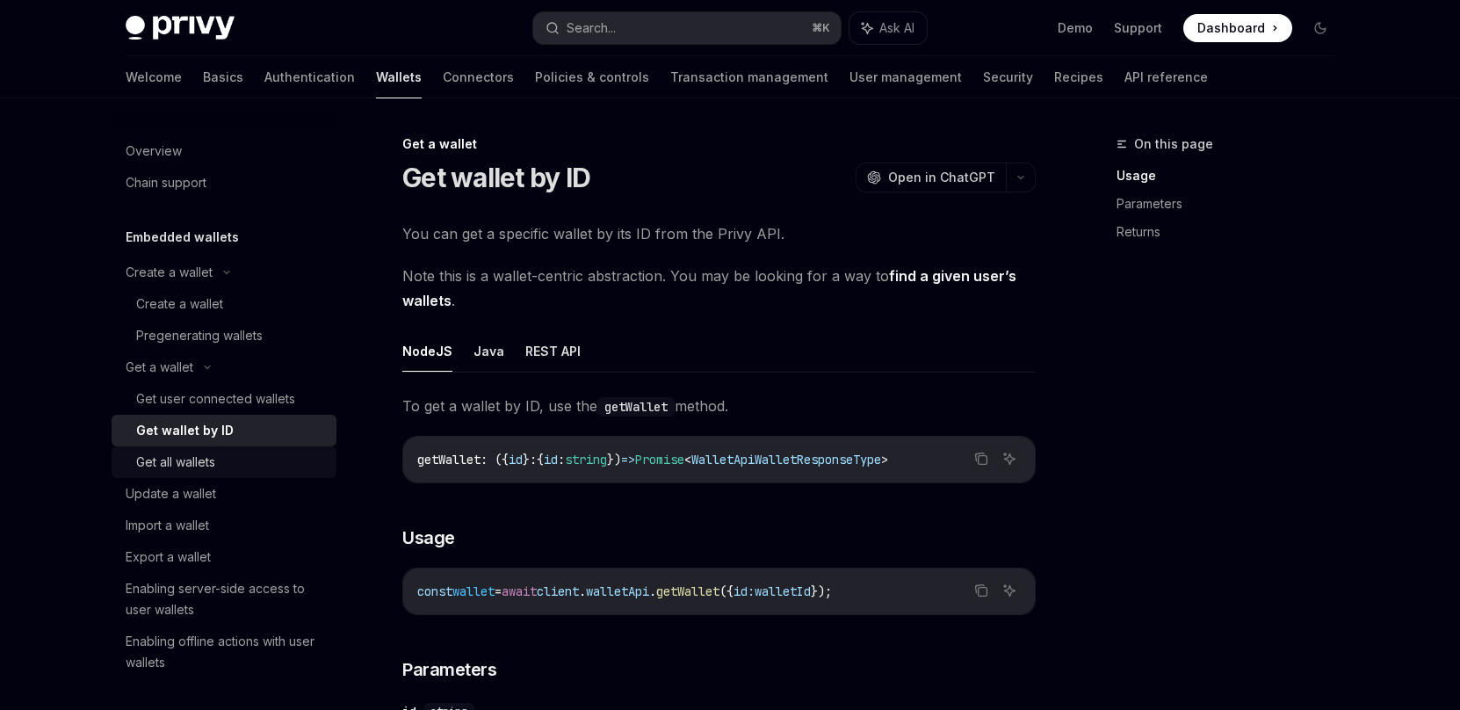
click at [199, 475] on link "Get all wallets" at bounding box center [224, 462] width 225 height 32
type textarea "*"
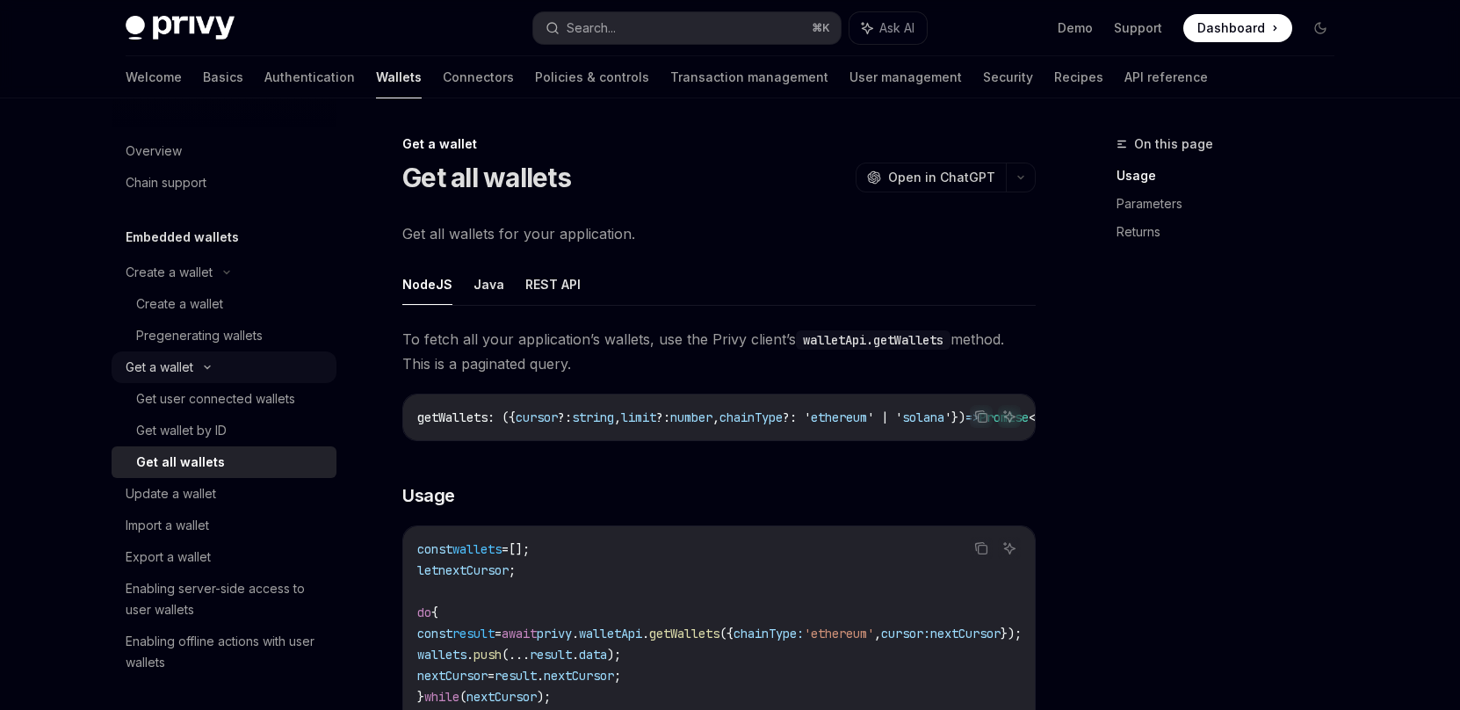
click at [203, 373] on div "Get a wallet" at bounding box center [224, 367] width 225 height 32
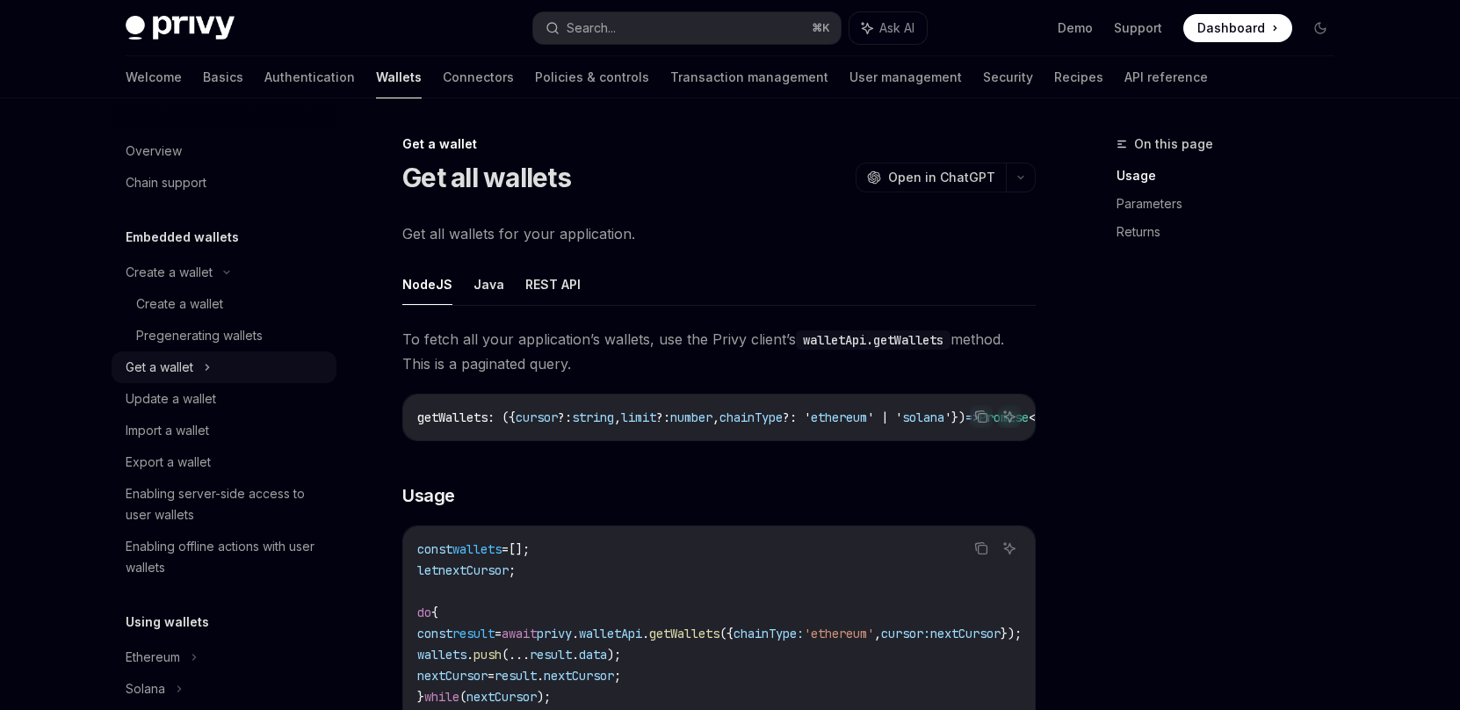
click at [203, 375] on div "Get a wallet" at bounding box center [224, 367] width 225 height 32
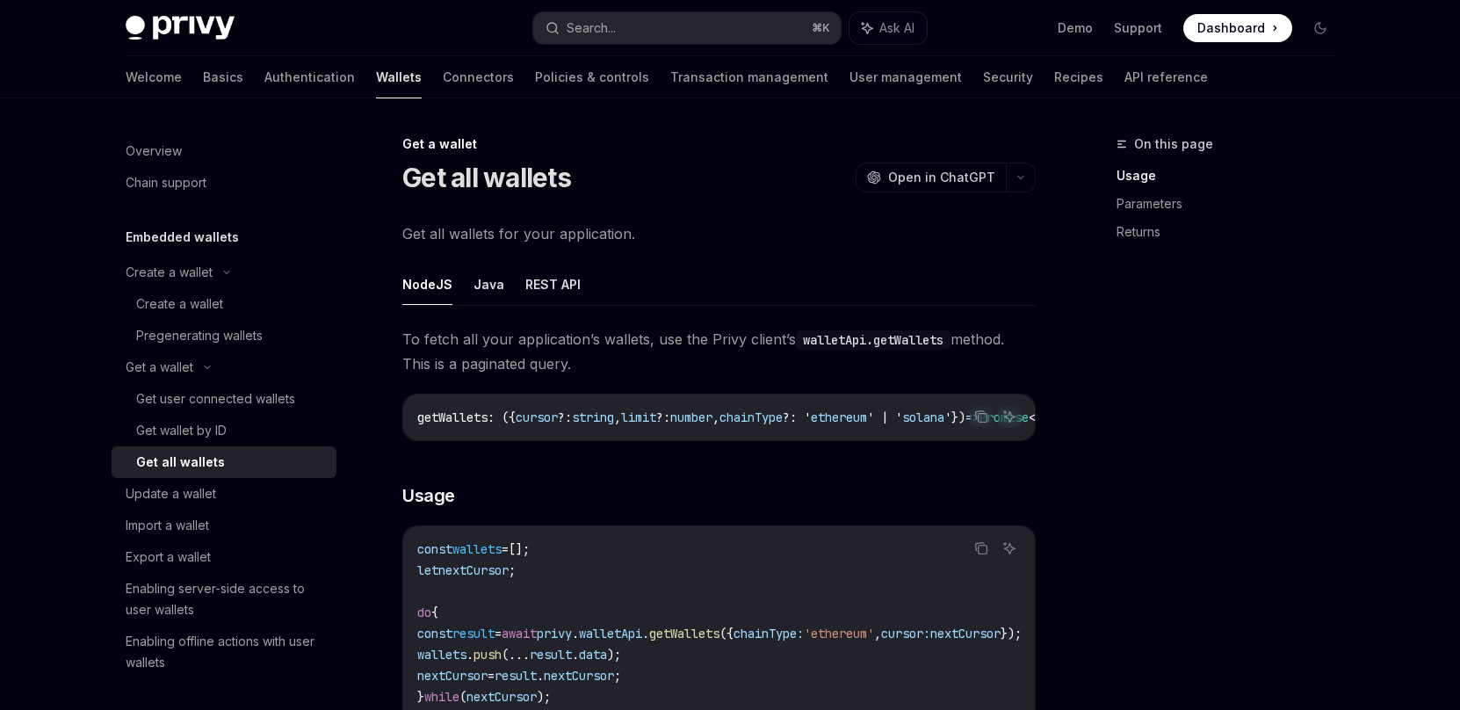
click at [713, 265] on ul "NodeJS Java REST API" at bounding box center [718, 285] width 633 height 42
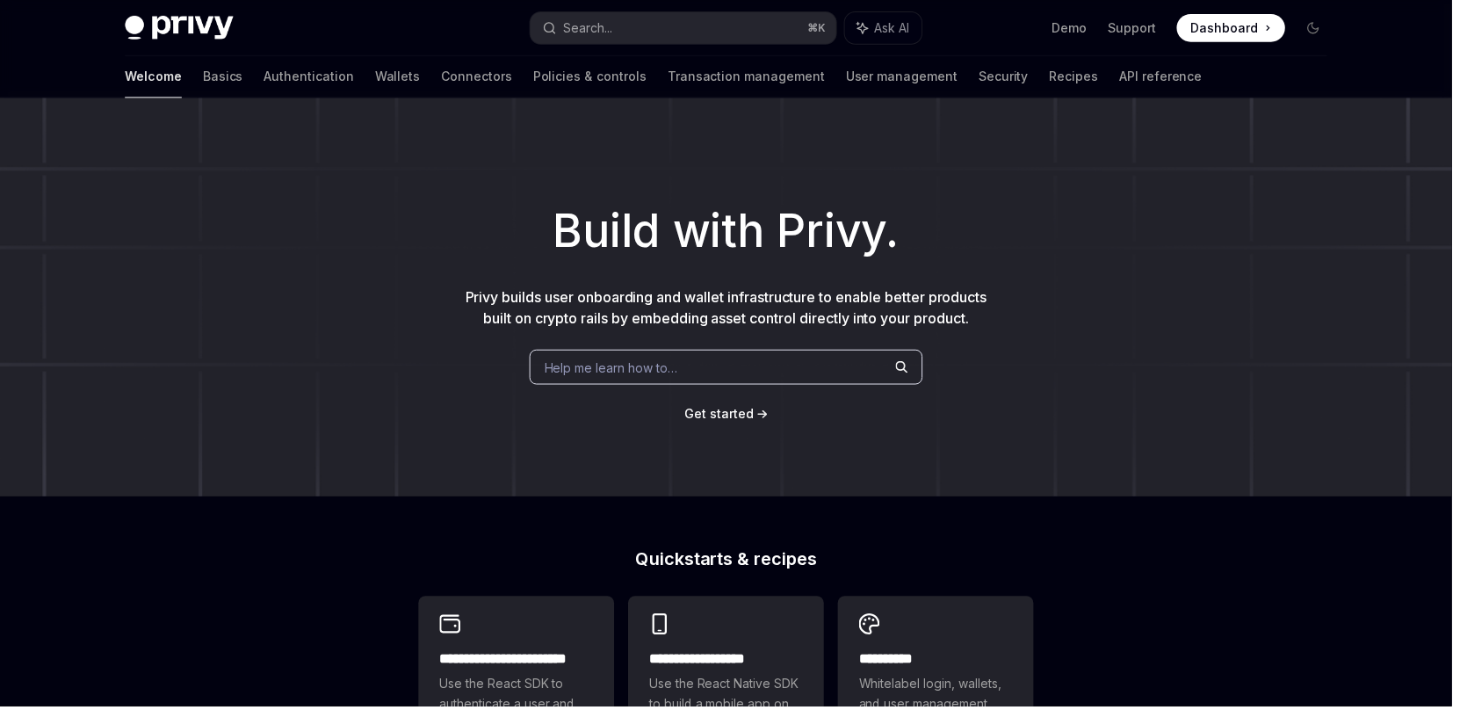
click at [595, 29] on div "Search..." at bounding box center [591, 28] width 49 height 21
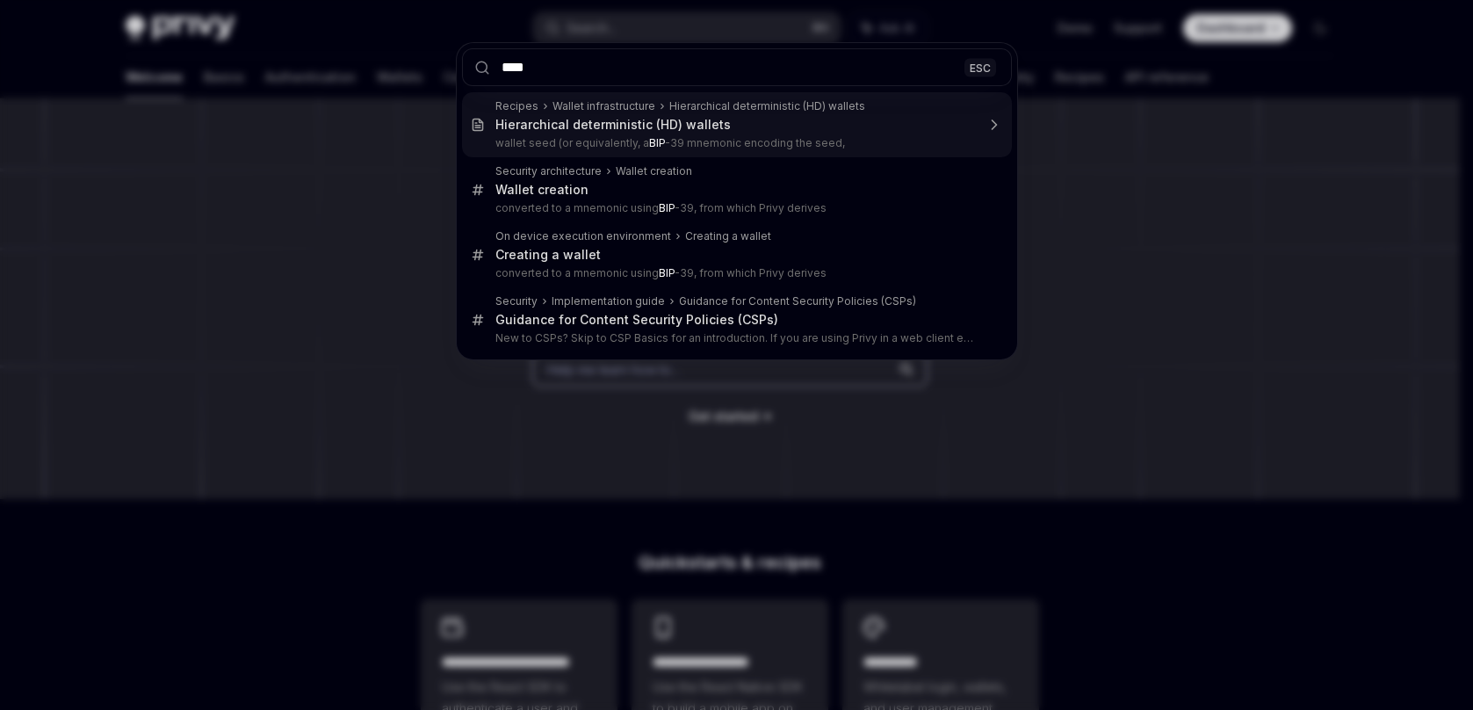
type input "*****"
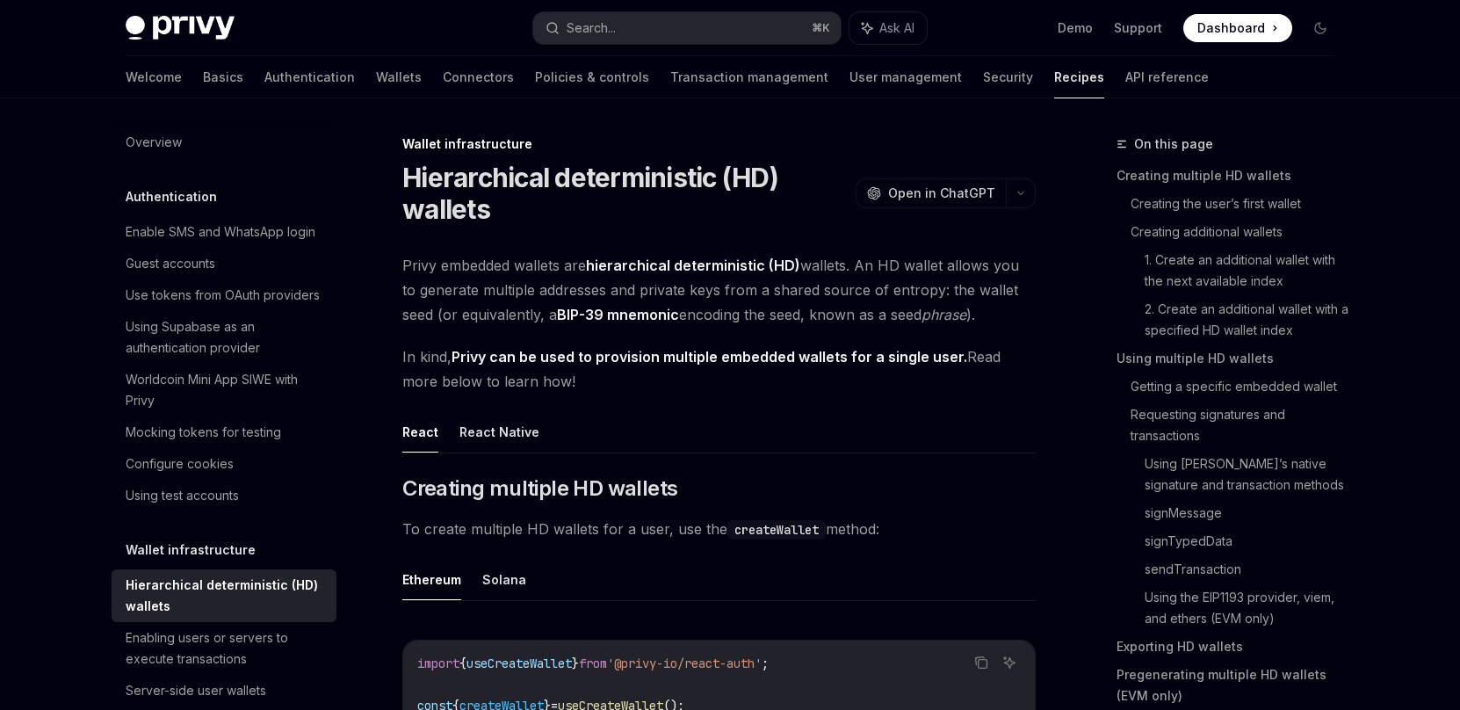
scroll to position [98, 0]
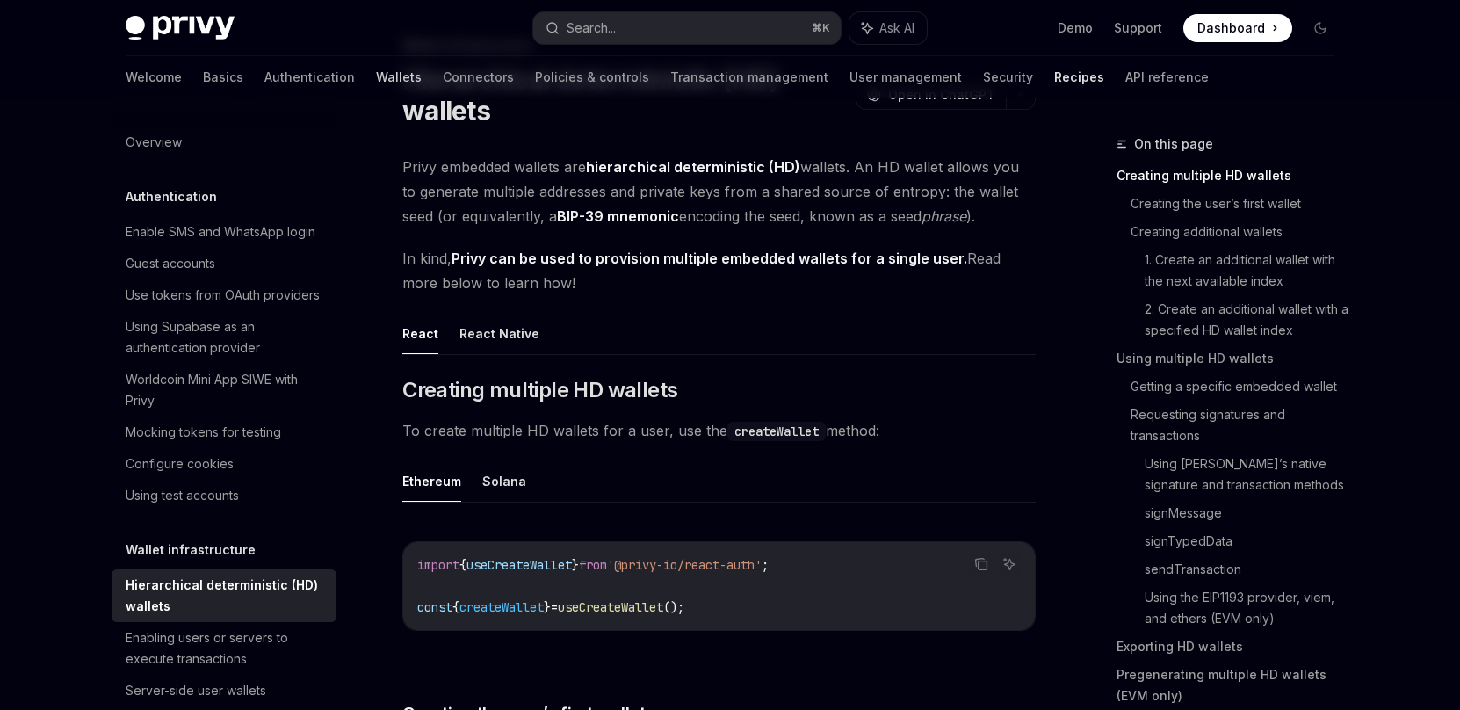
click at [376, 70] on link "Wallets" at bounding box center [399, 77] width 46 height 42
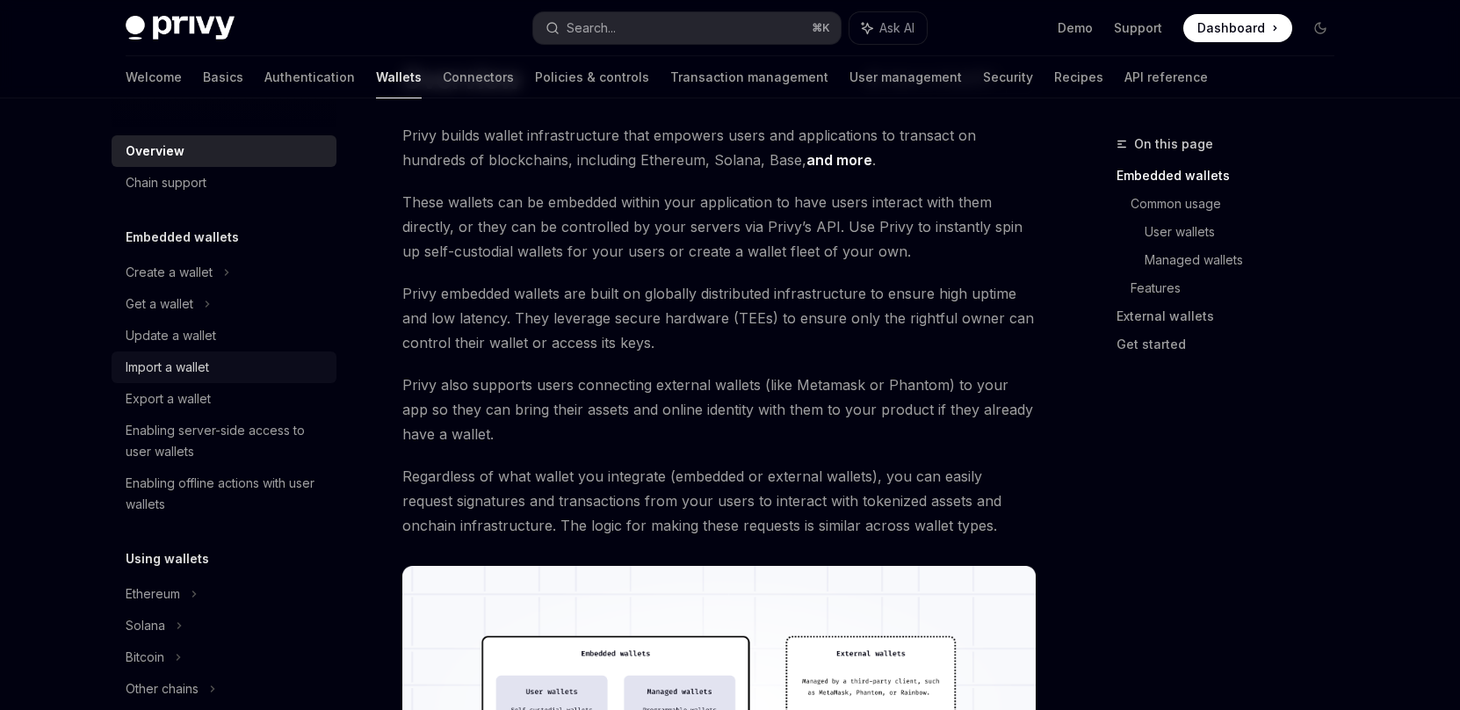
click at [168, 378] on link "Import a wallet" at bounding box center [224, 367] width 225 height 32
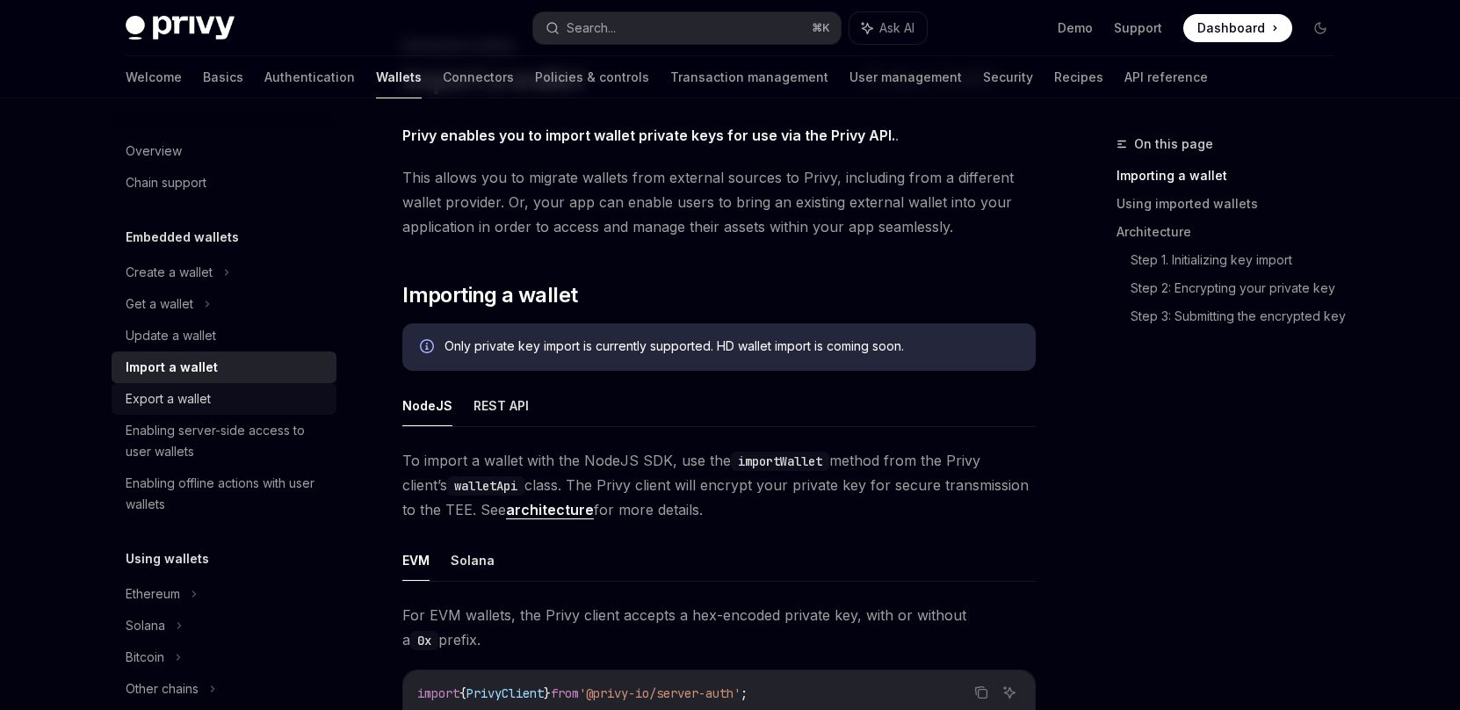
click at [167, 401] on div "Export a wallet" at bounding box center [168, 398] width 85 height 21
type textarea "*"
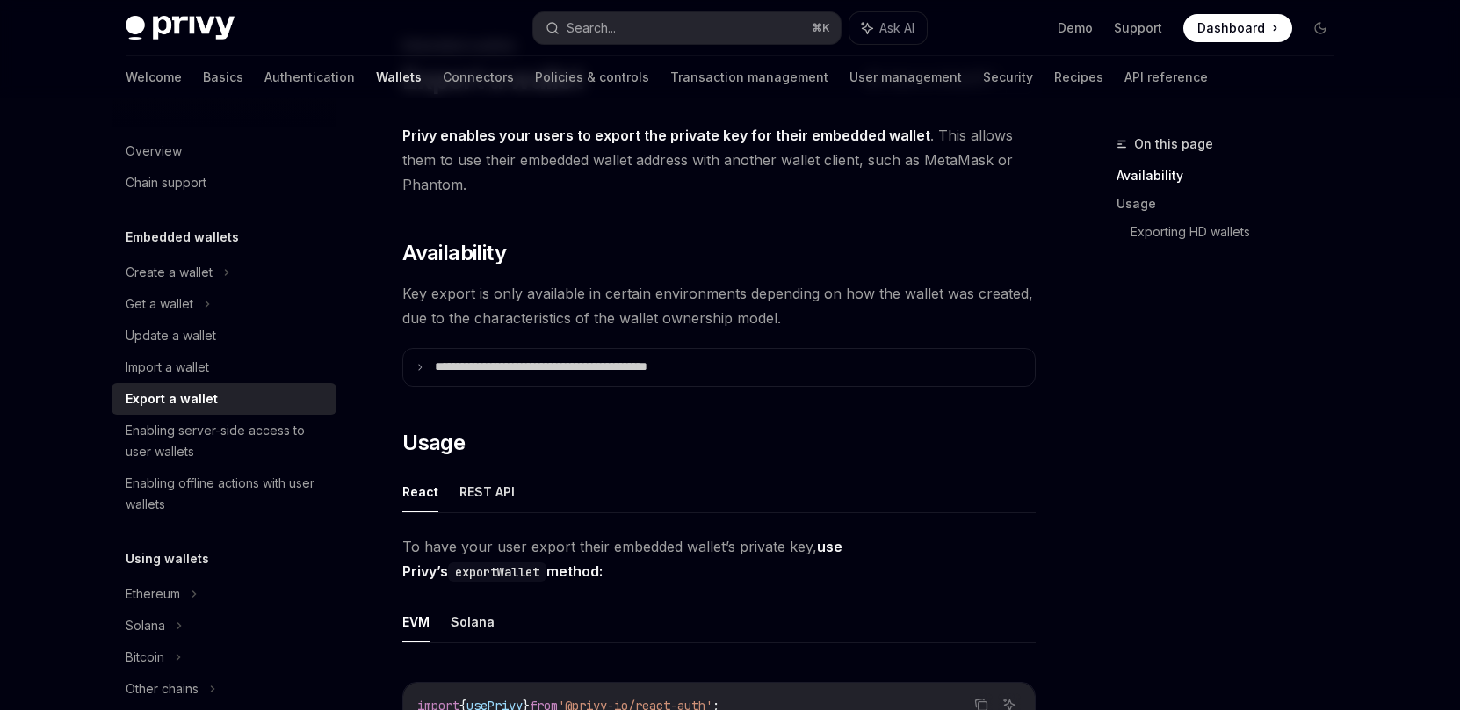
click at [791, 471] on ul "React REST API" at bounding box center [718, 492] width 633 height 42
click at [1175, 467] on div "On this page Availability Usage Exporting HD wallets" at bounding box center [1214, 422] width 267 height 576
